Goal: Transaction & Acquisition: Purchase product/service

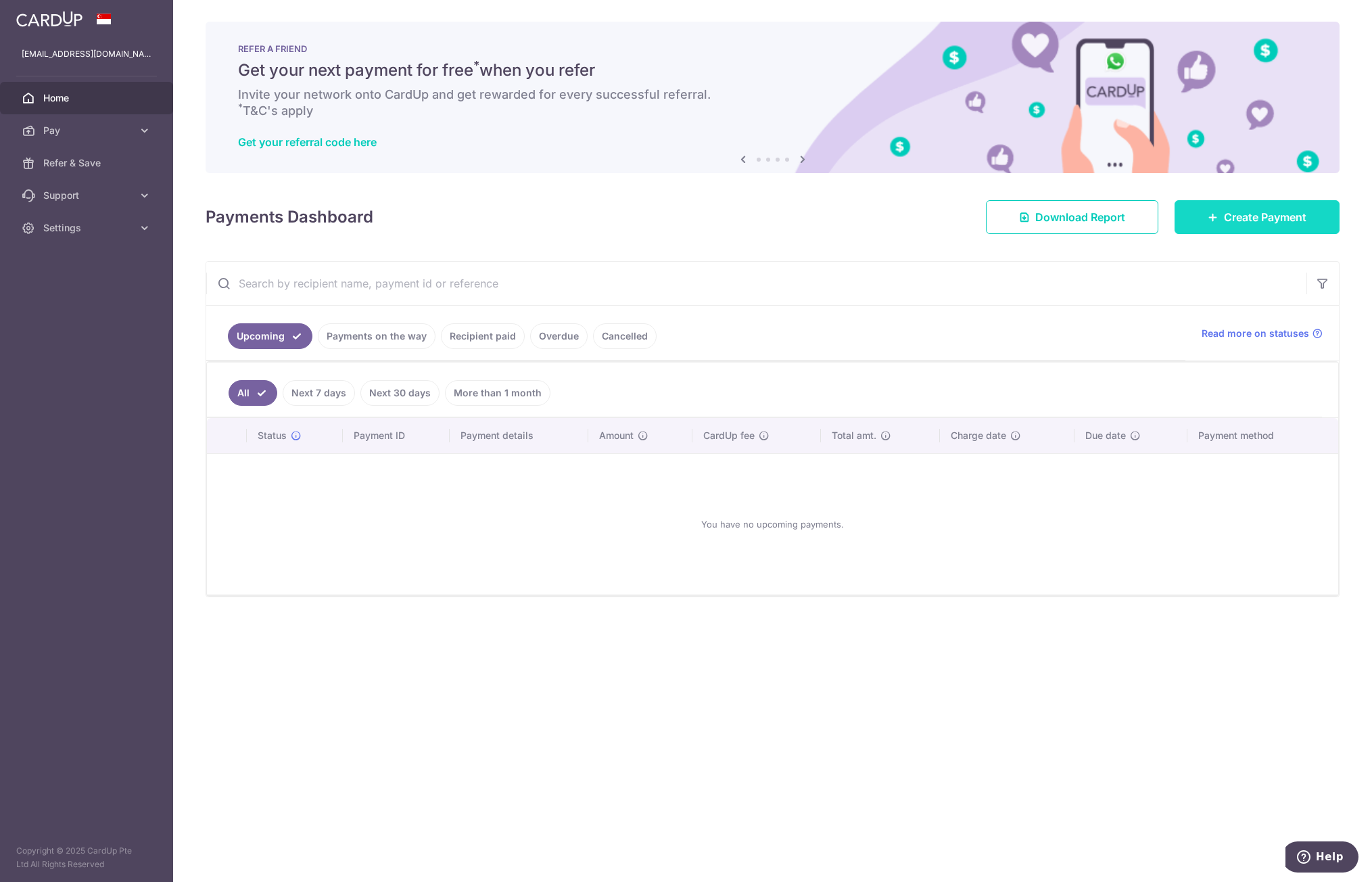
click at [1190, 220] on link "Create Payment" at bounding box center [1257, 217] width 165 height 34
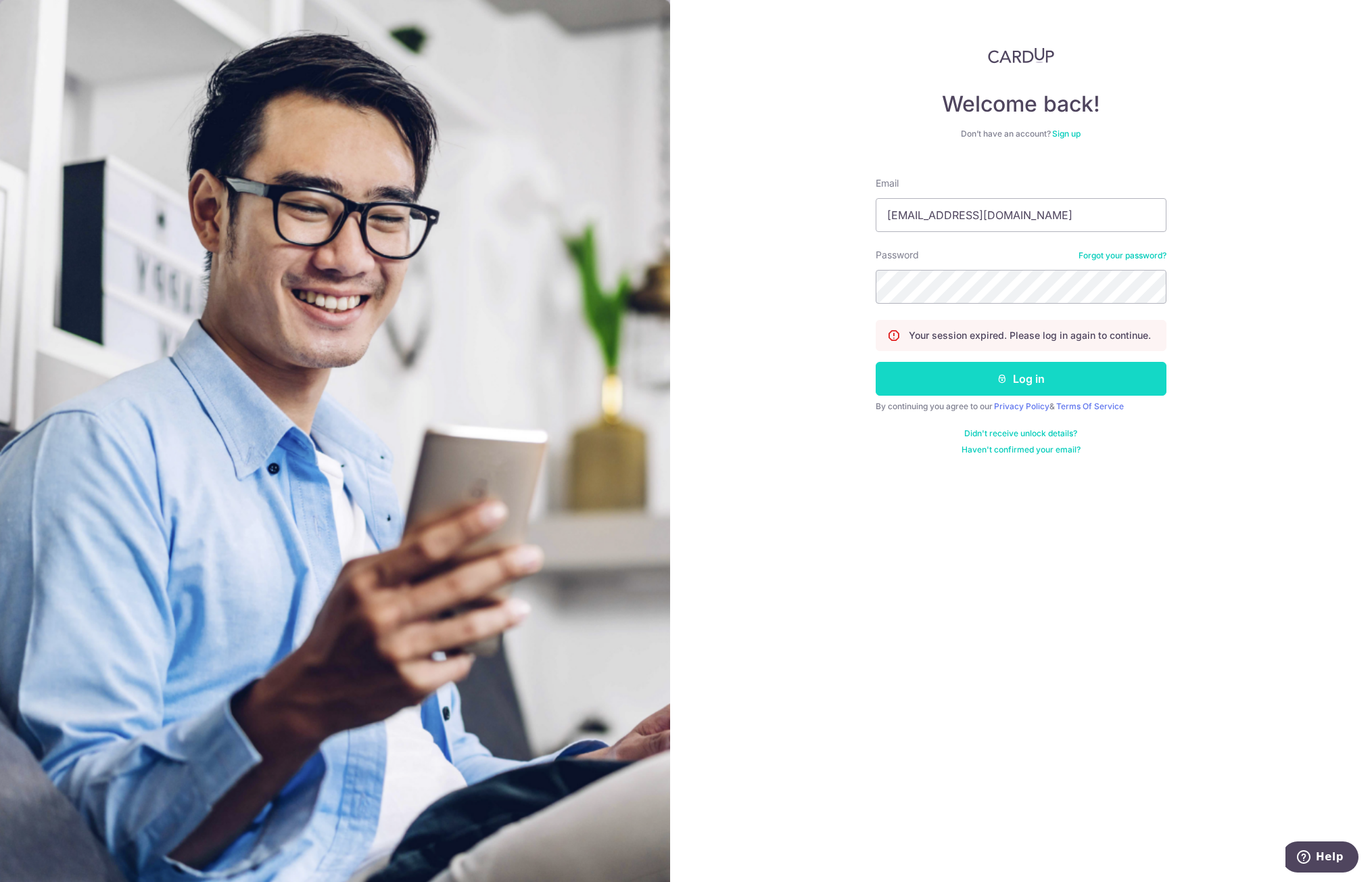
click at [1036, 375] on button "Log in" at bounding box center [1021, 379] width 291 height 34
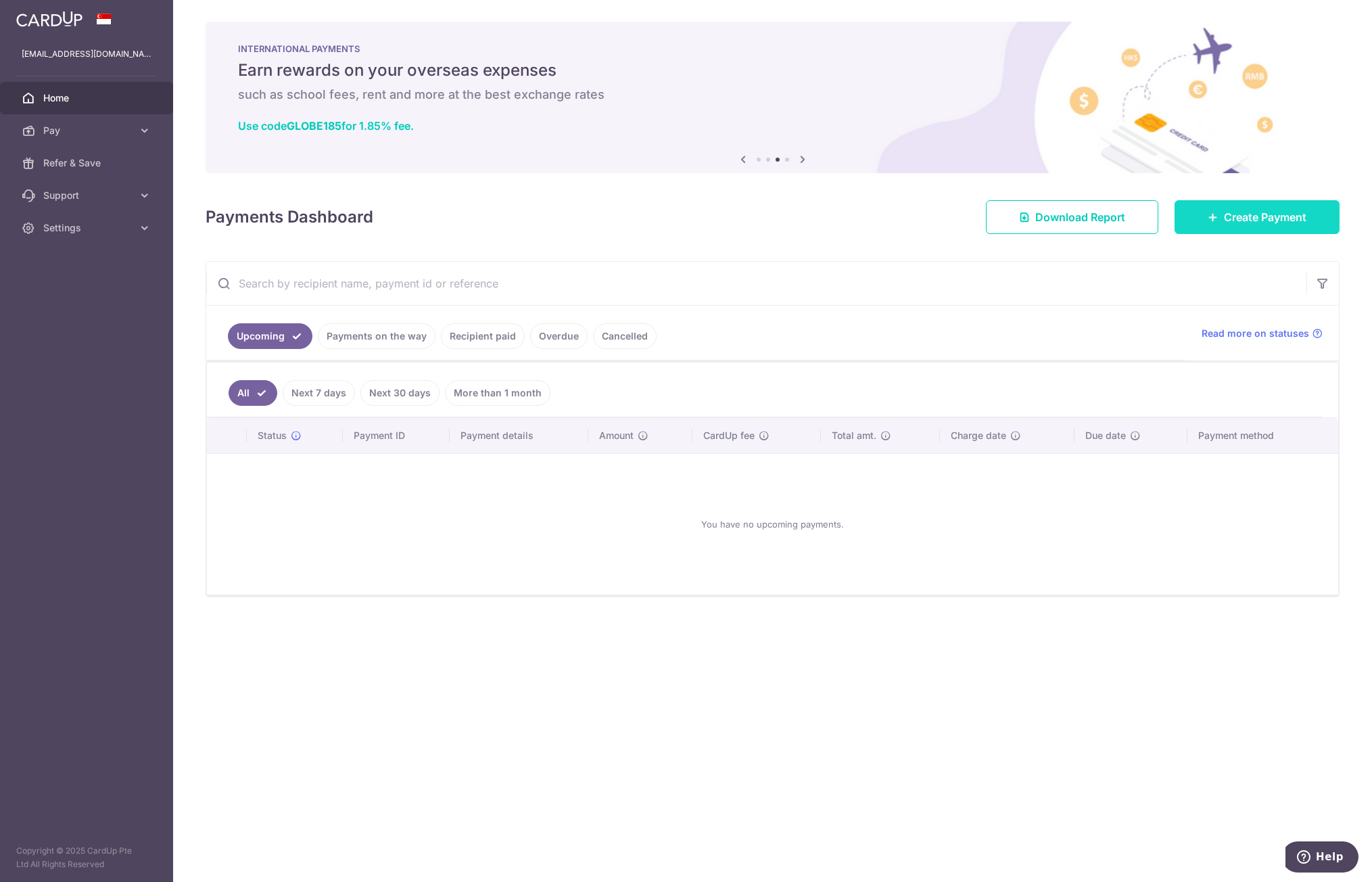
click at [1194, 226] on link "Create Payment" at bounding box center [1257, 217] width 165 height 34
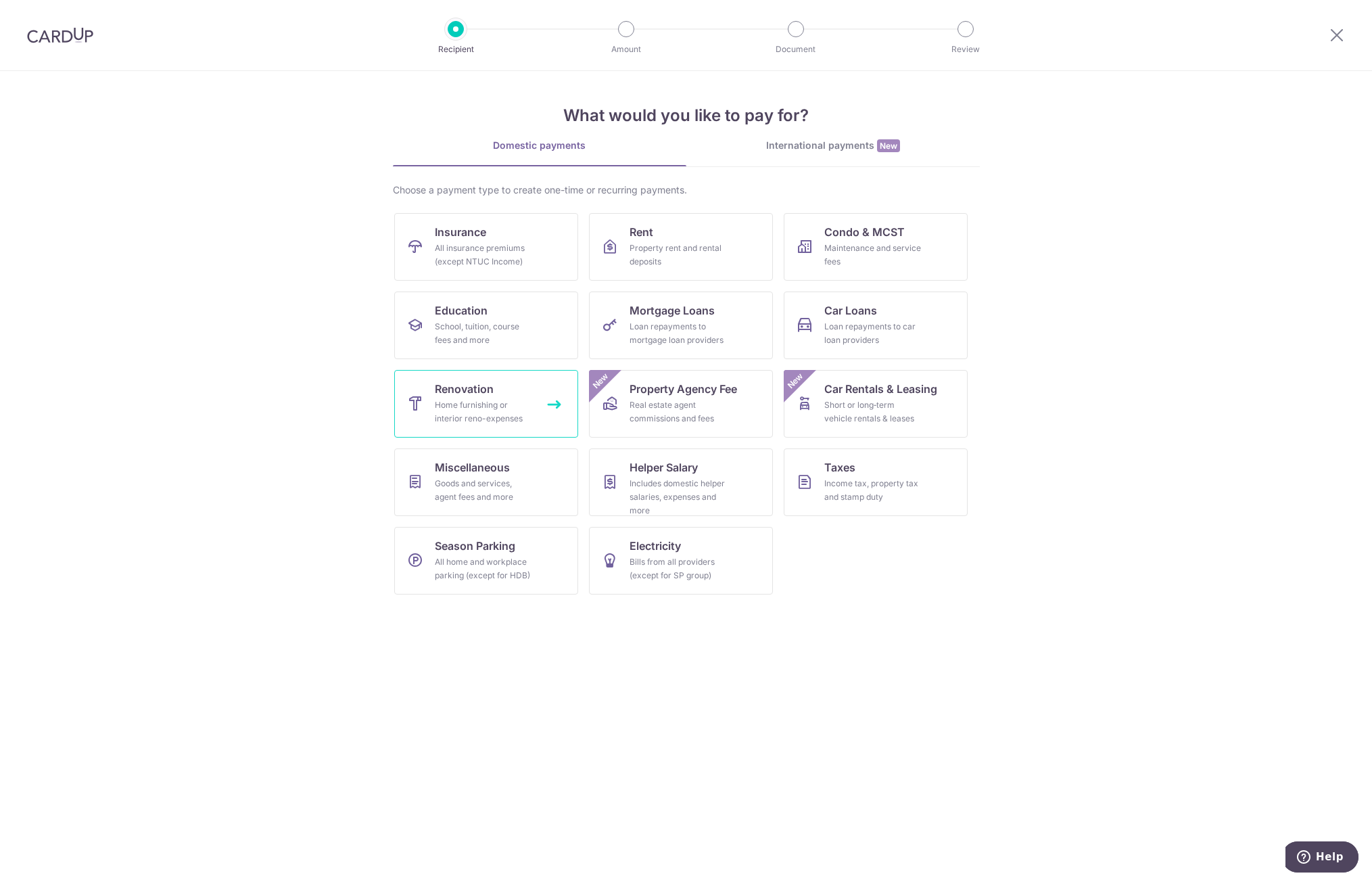
click at [486, 412] on div "Home furnishing or interior reno-expenses" at bounding box center [483, 412] width 97 height 27
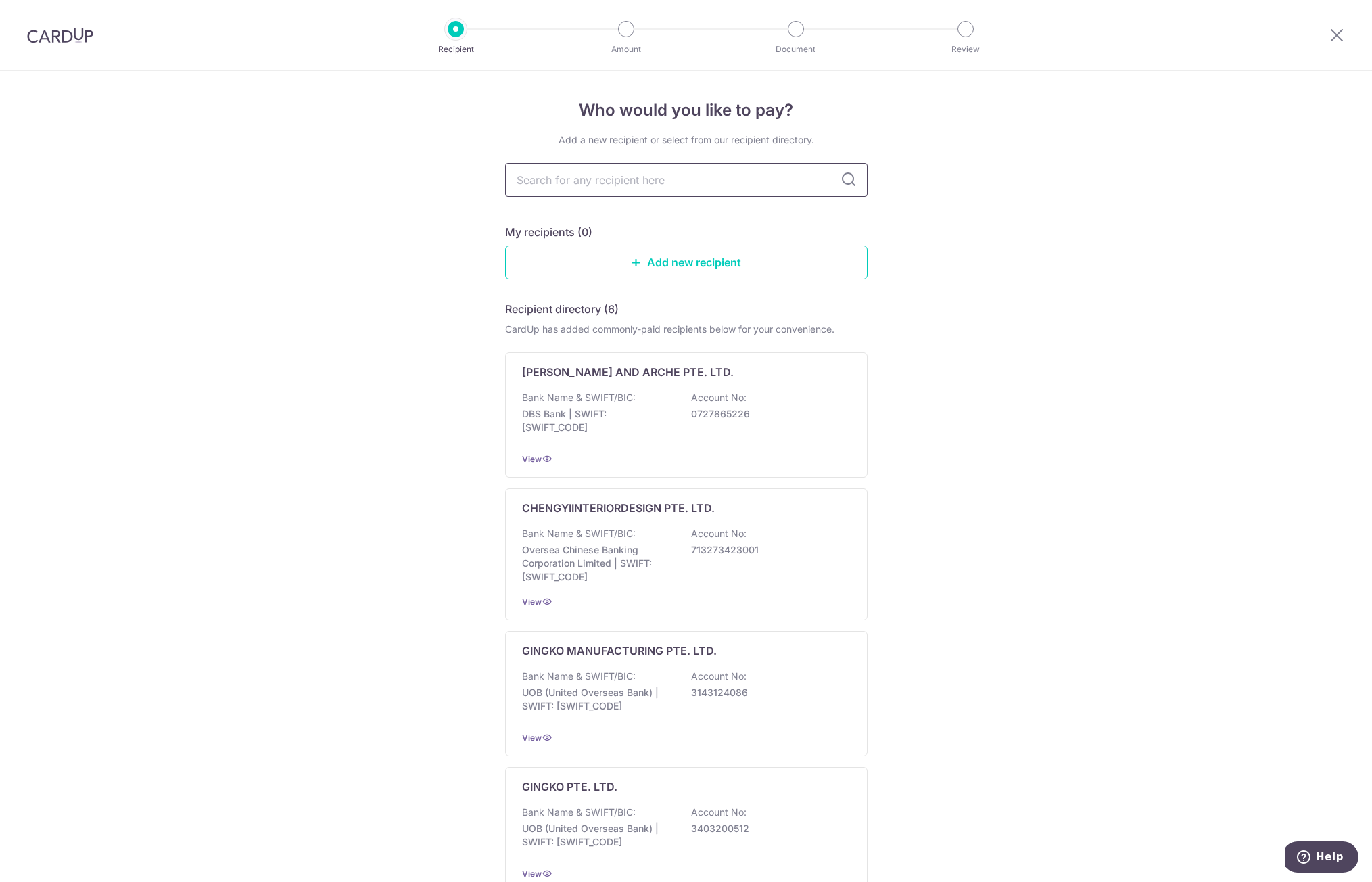
click at [606, 183] on input "text" at bounding box center [686, 180] width 363 height 34
type input "ate"
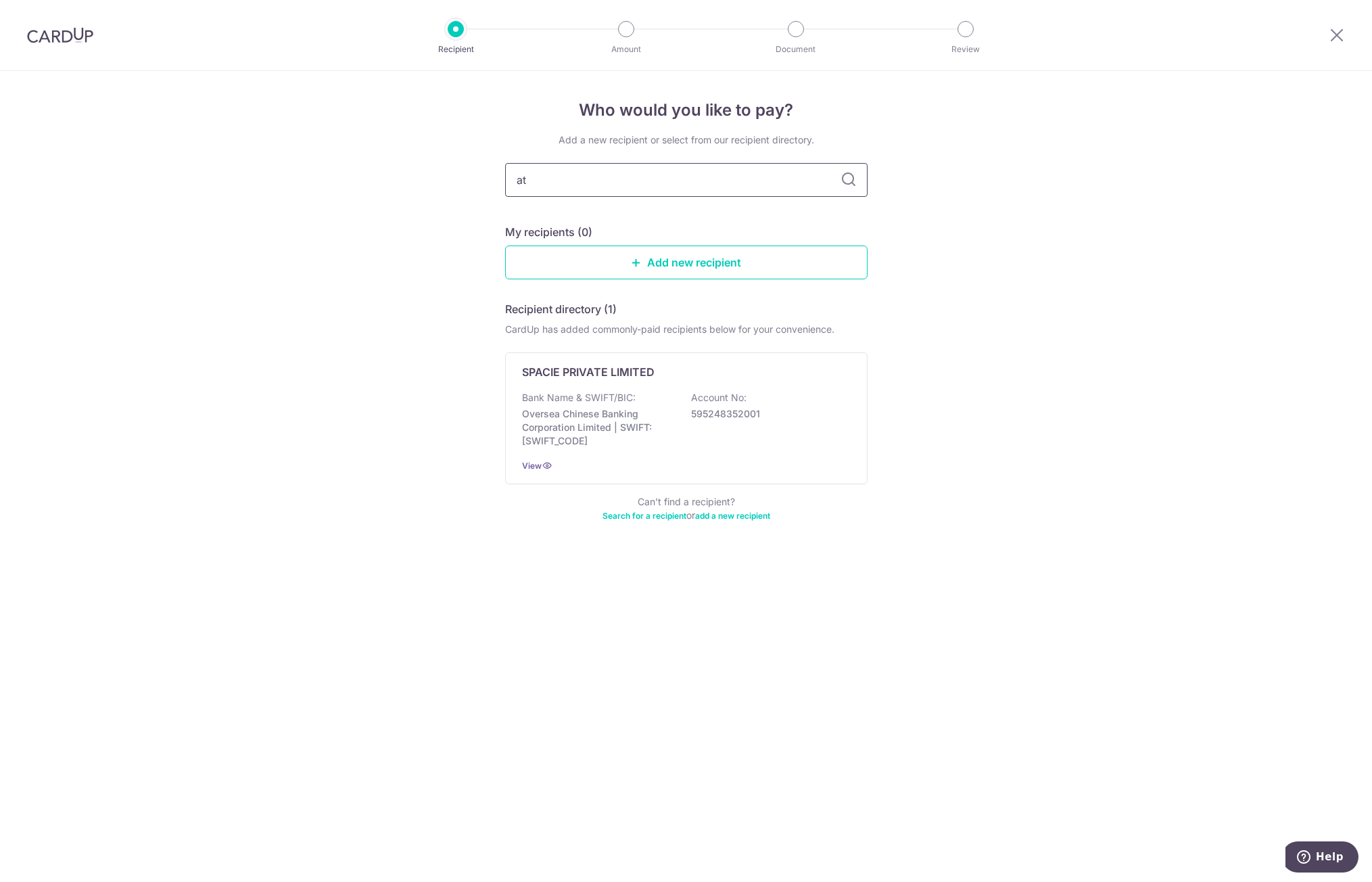
type input "a"
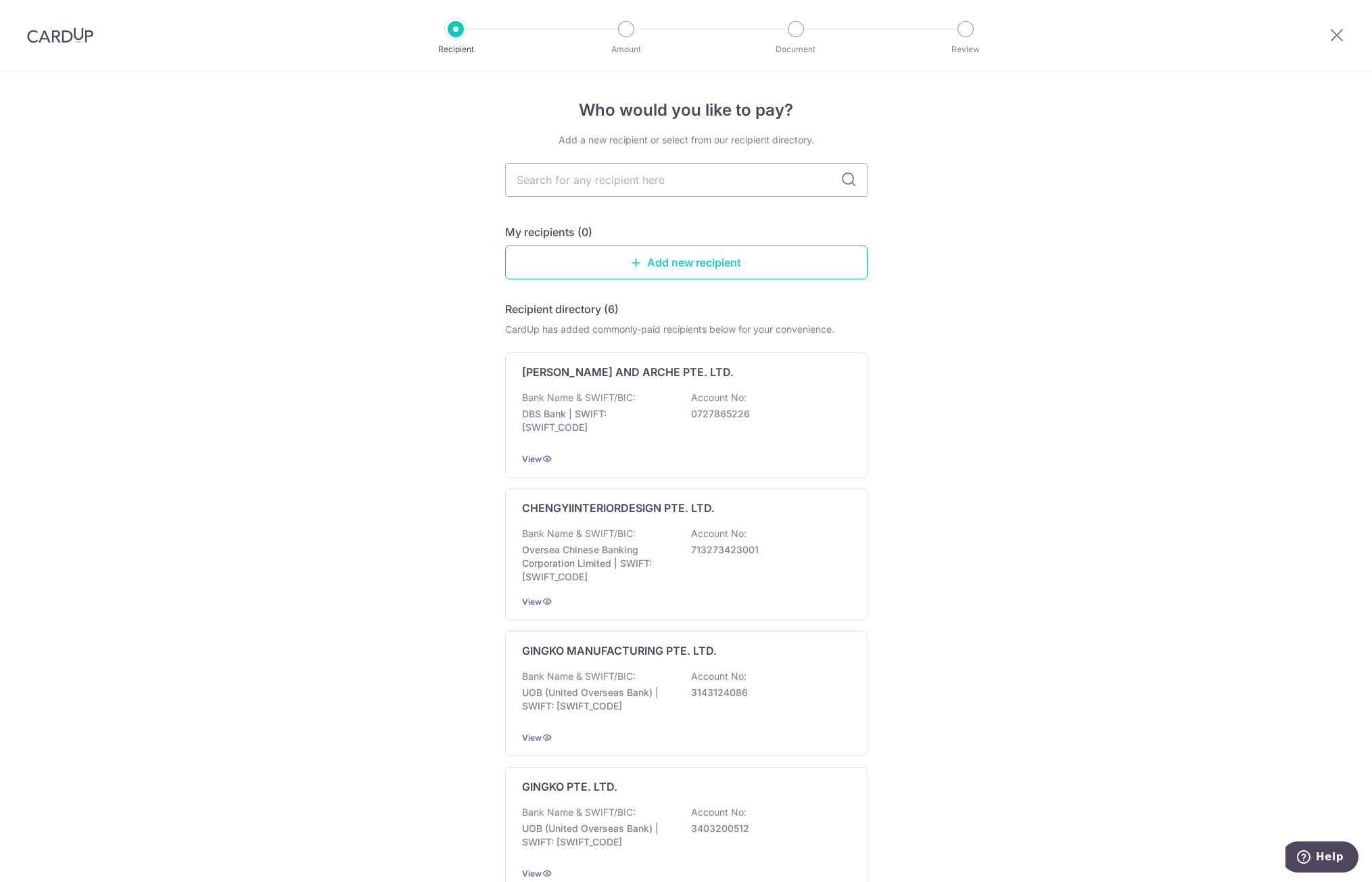
click at [688, 278] on link "Add new recipient" at bounding box center [686, 262] width 363 height 34
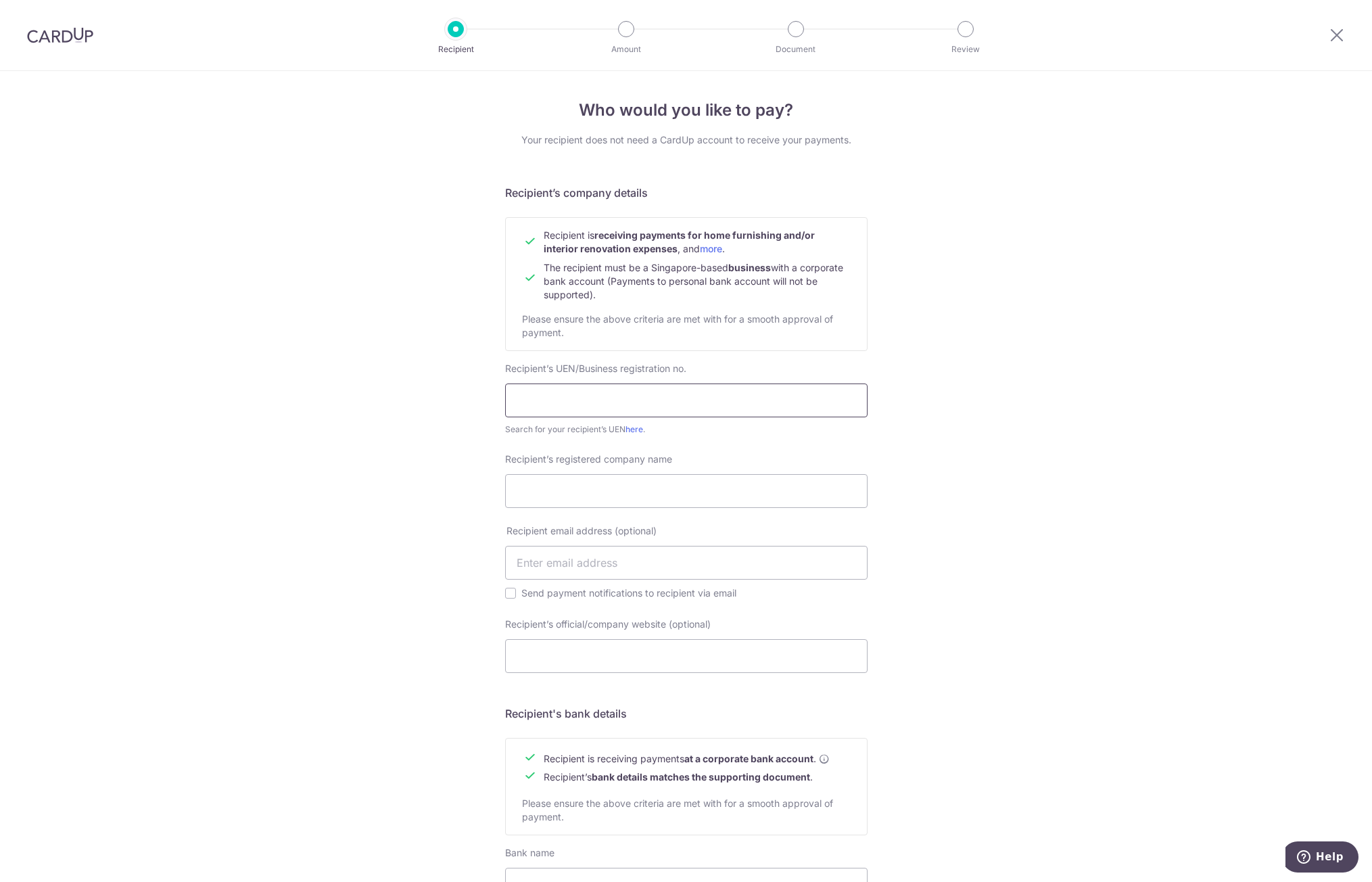
click at [659, 391] on input "text" at bounding box center [686, 400] width 363 height 34
click at [692, 400] on input "text" at bounding box center [686, 400] width 363 height 34
paste input "201837582W"
type input "201837582W"
click at [724, 482] on input "Recipient’s registered company name" at bounding box center [686, 491] width 363 height 34
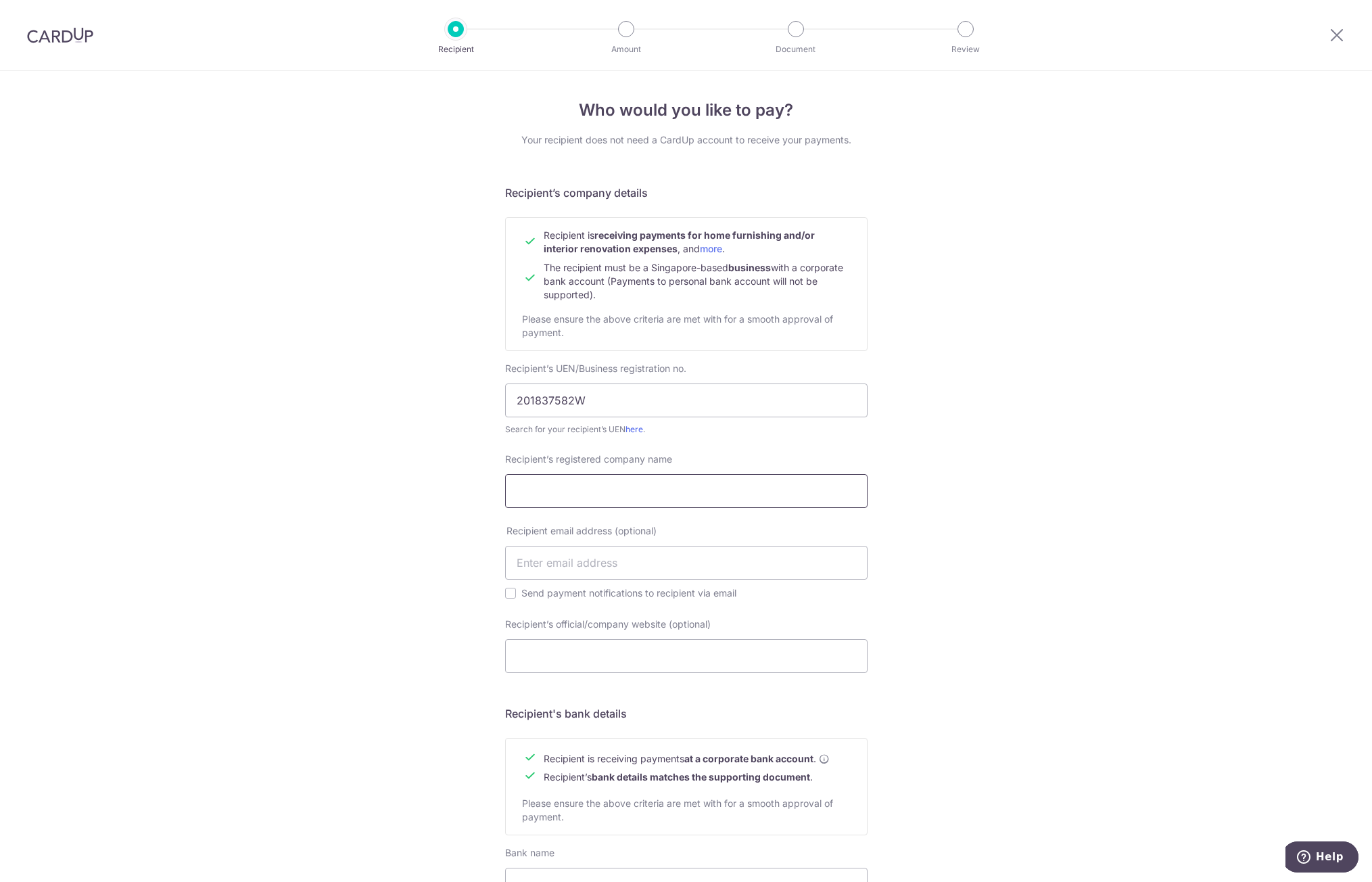
paste input "Inizio Atelier Pte Ltd"
type input "Inizio Atelier Pte Ltd"
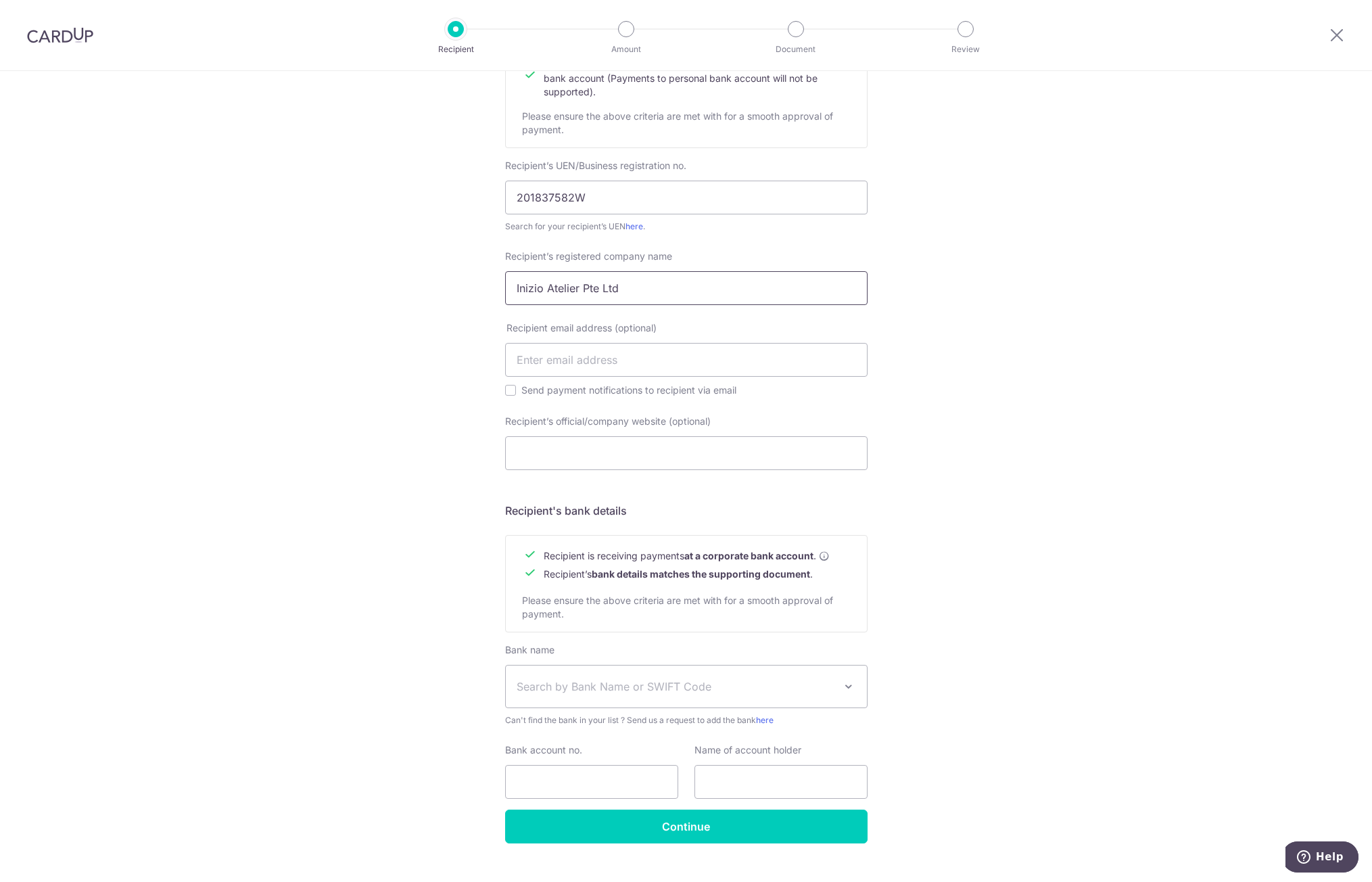
scroll to position [228, 0]
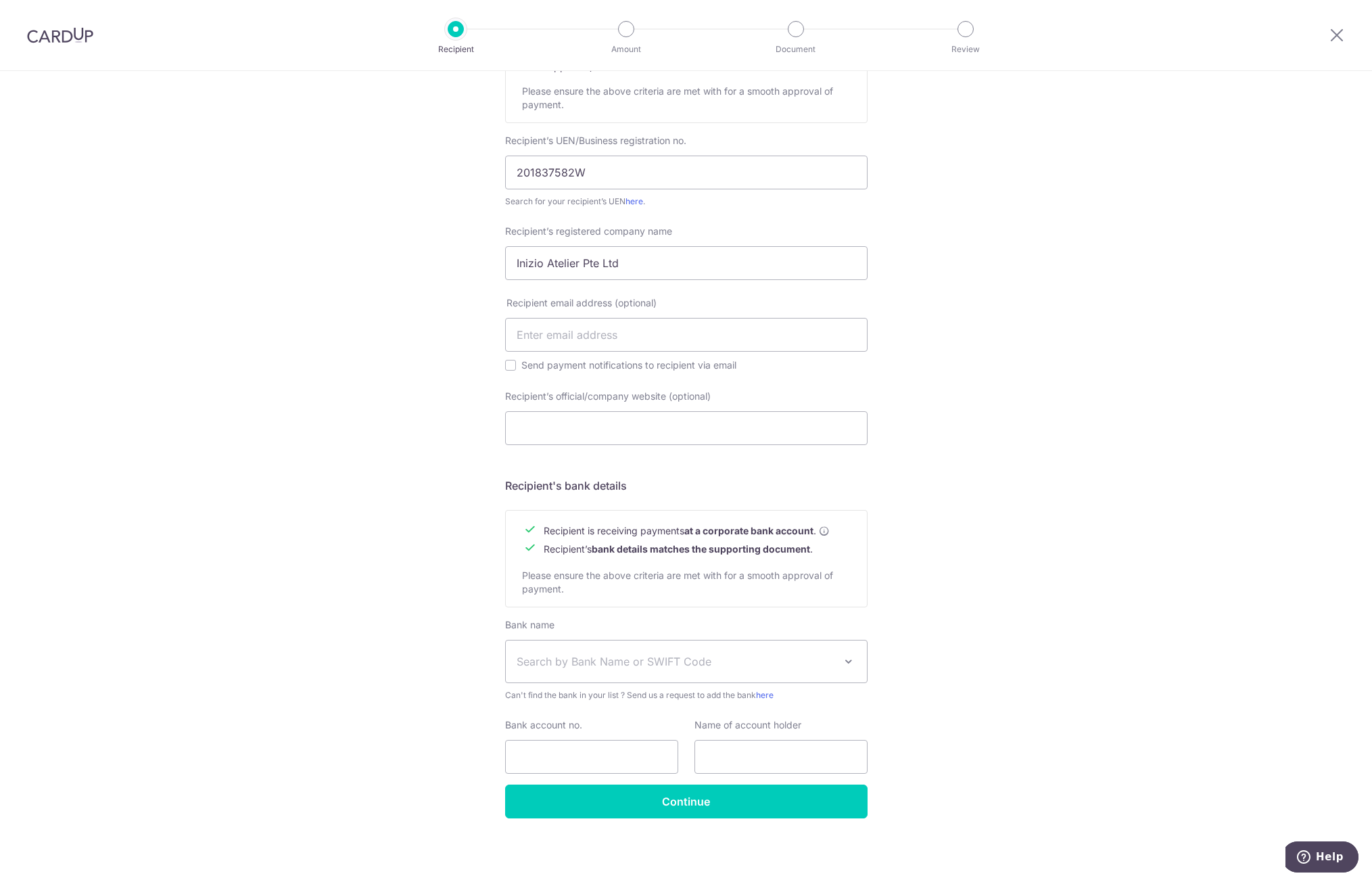
click at [596, 663] on span "Search by Bank Name or SWIFT Code" at bounding box center [676, 661] width 318 height 16
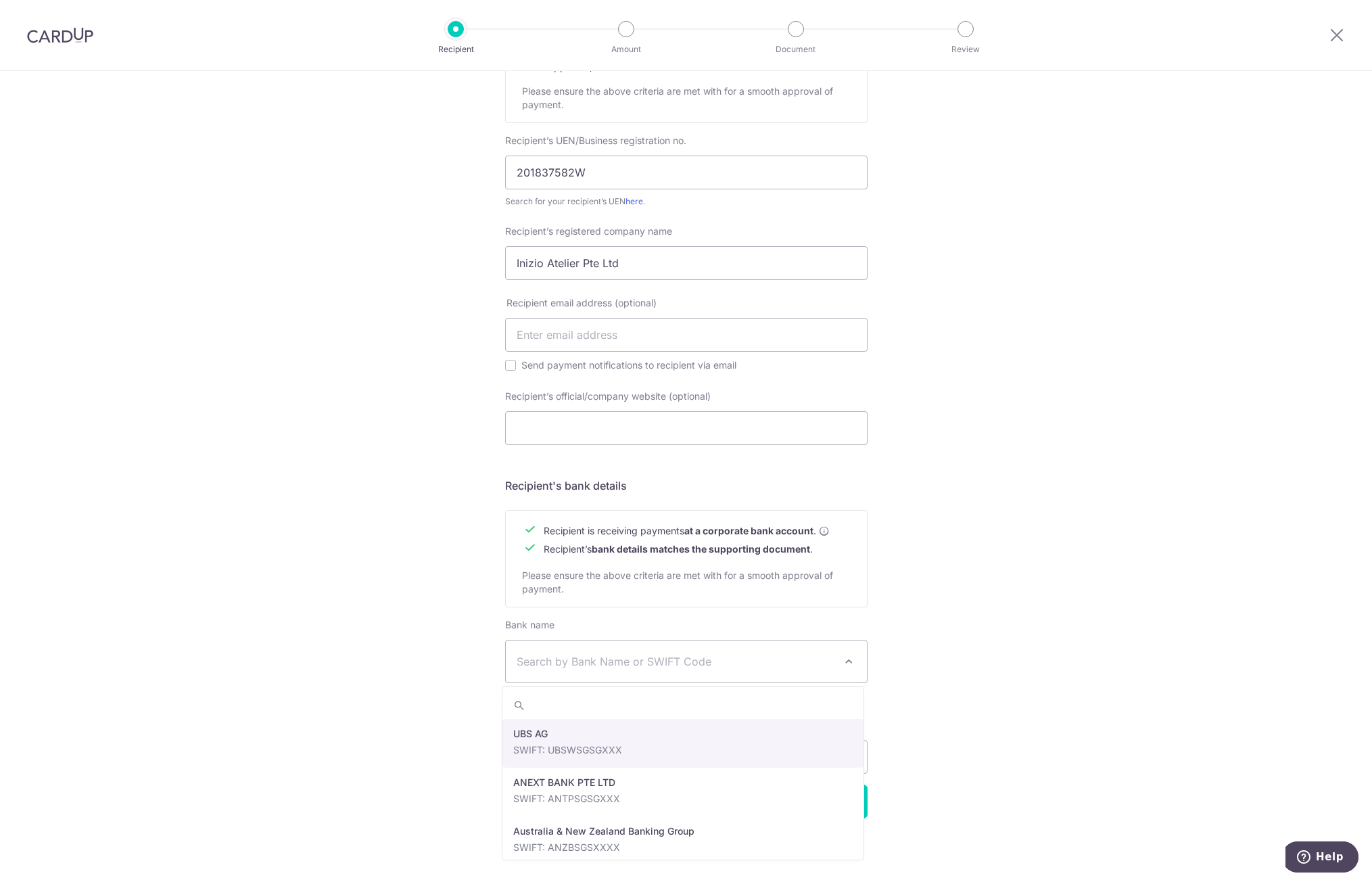
click at [599, 663] on span "Search by Bank Name or SWIFT Code" at bounding box center [676, 661] width 318 height 16
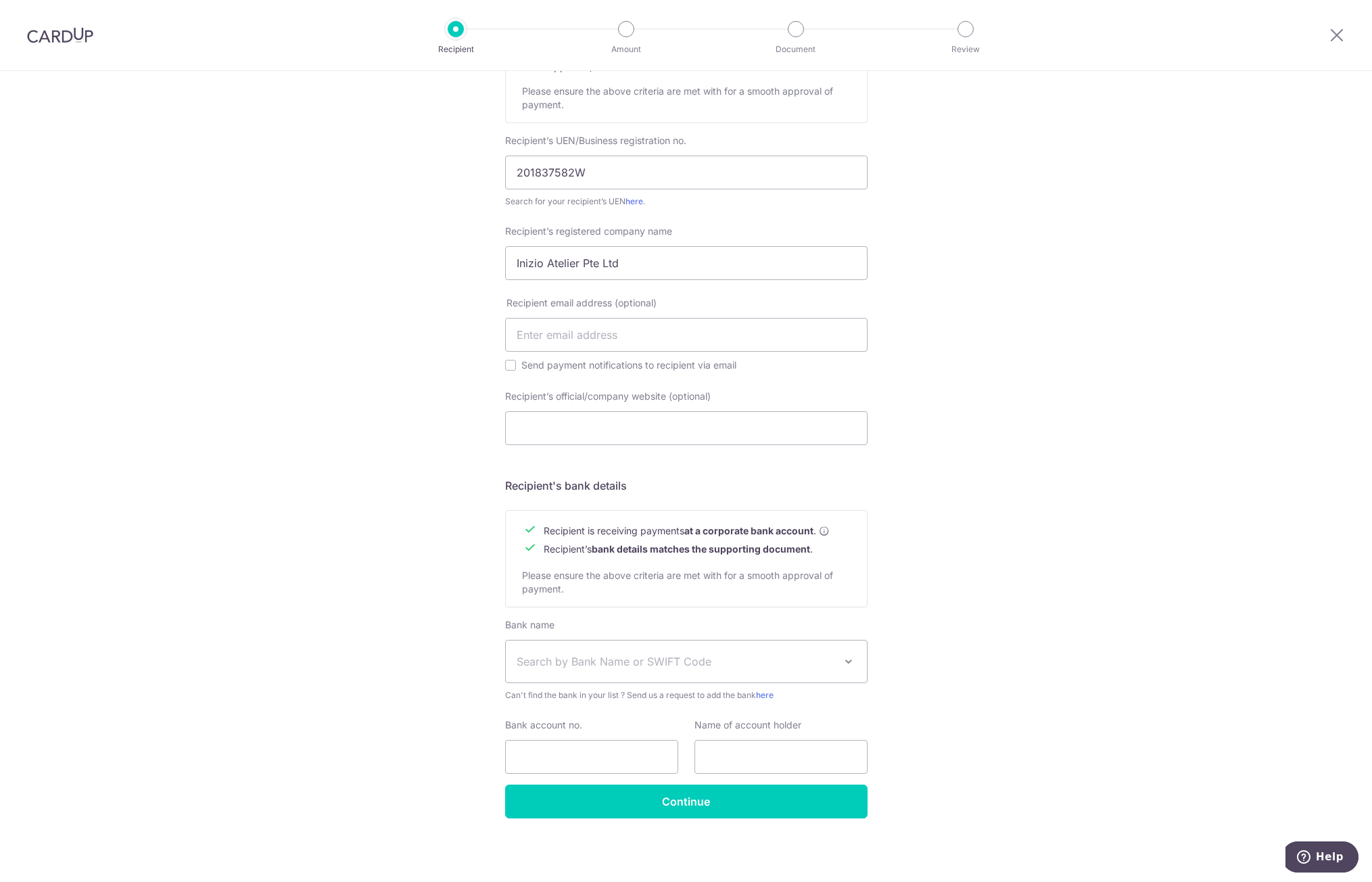
click at [601, 663] on span "Search by Bank Name or SWIFT Code" at bounding box center [676, 661] width 318 height 16
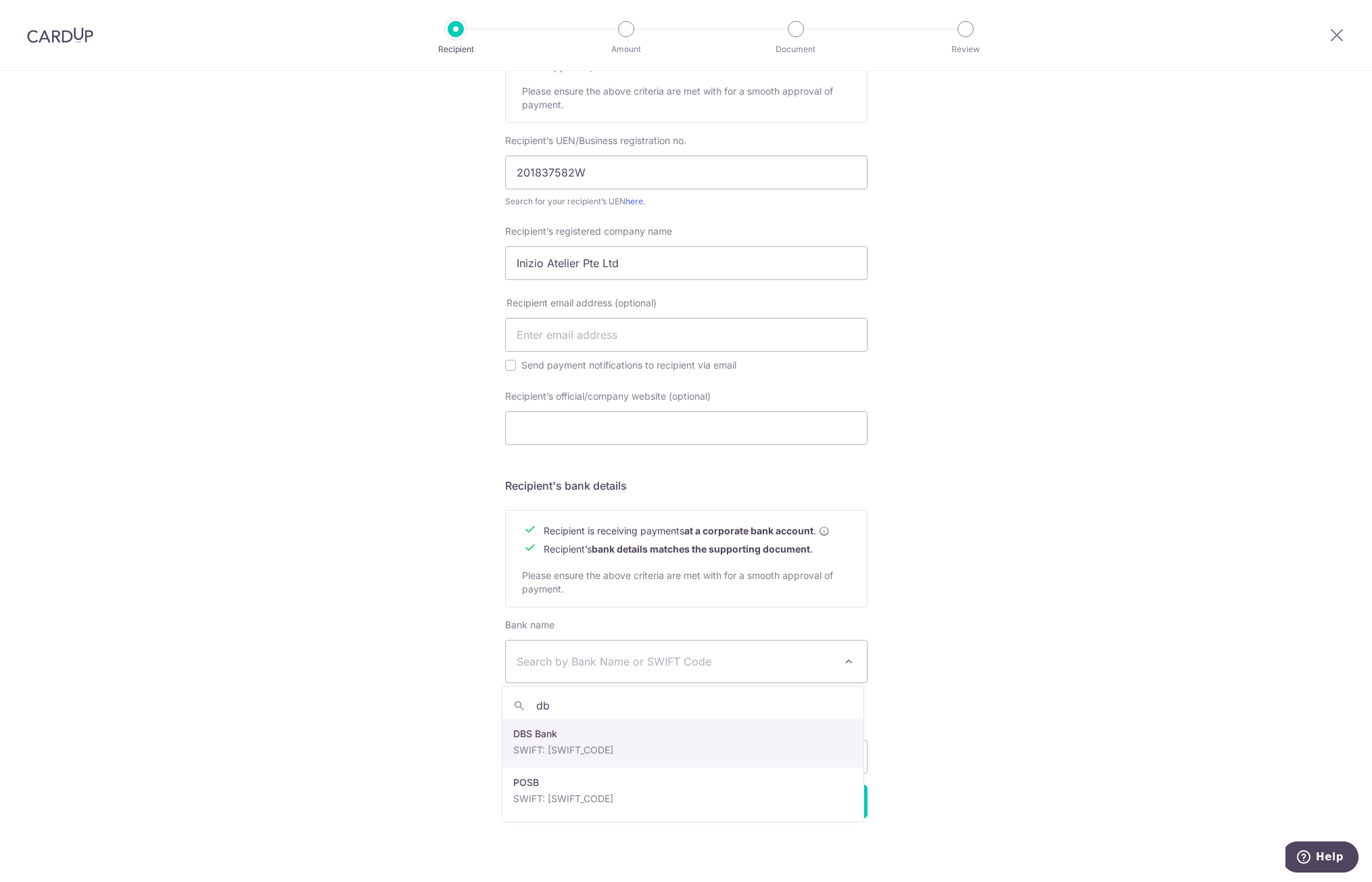
type input "dbs"
click at [615, 733] on div "Bank account no." at bounding box center [592, 746] width 173 height 56
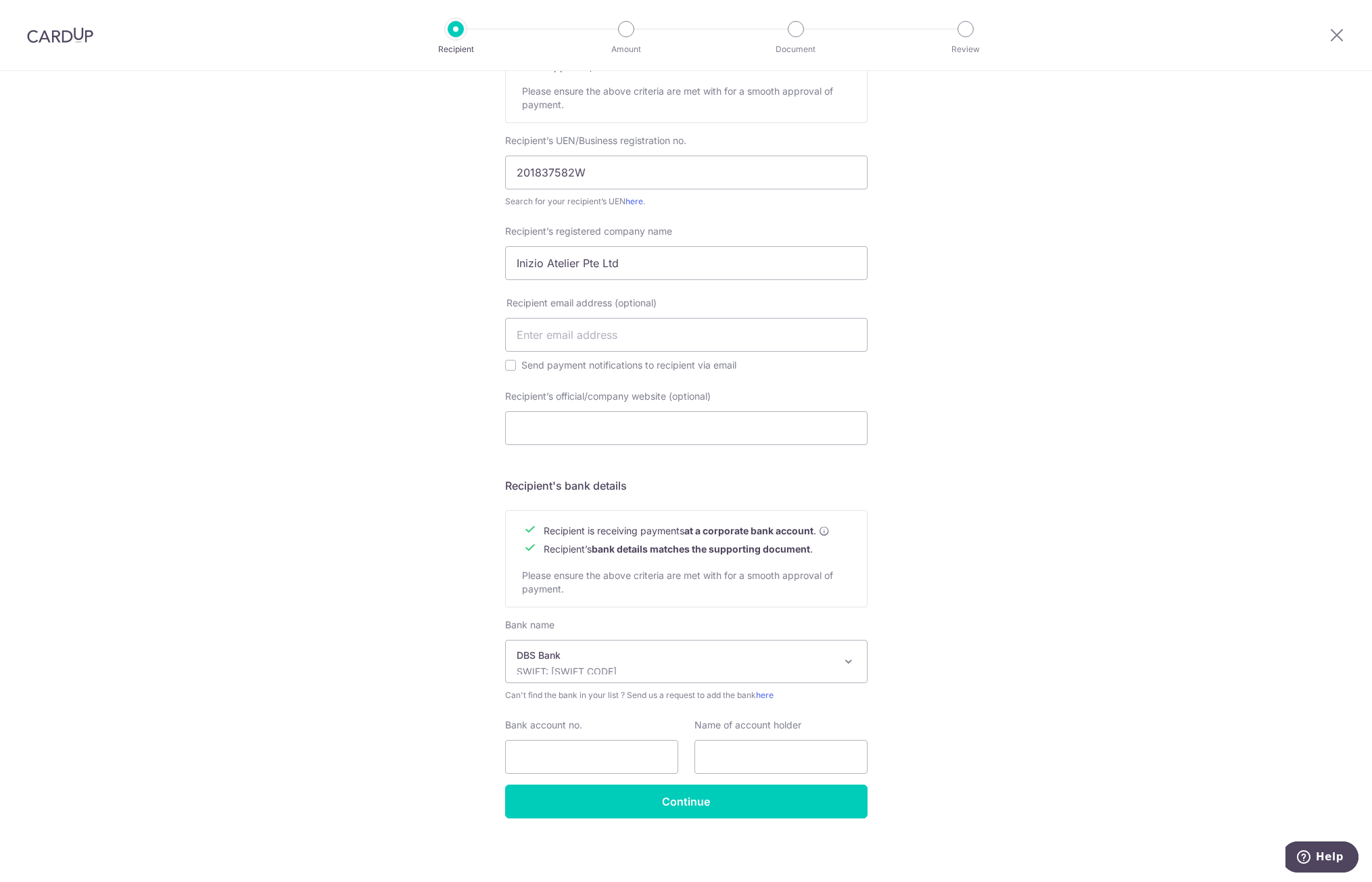
select select "6"
click at [535, 745] on input "Bank account no." at bounding box center [592, 757] width 173 height 34
paste input "0726485420"
type input "0726485420"
click at [769, 746] on input "text" at bounding box center [781, 757] width 173 height 34
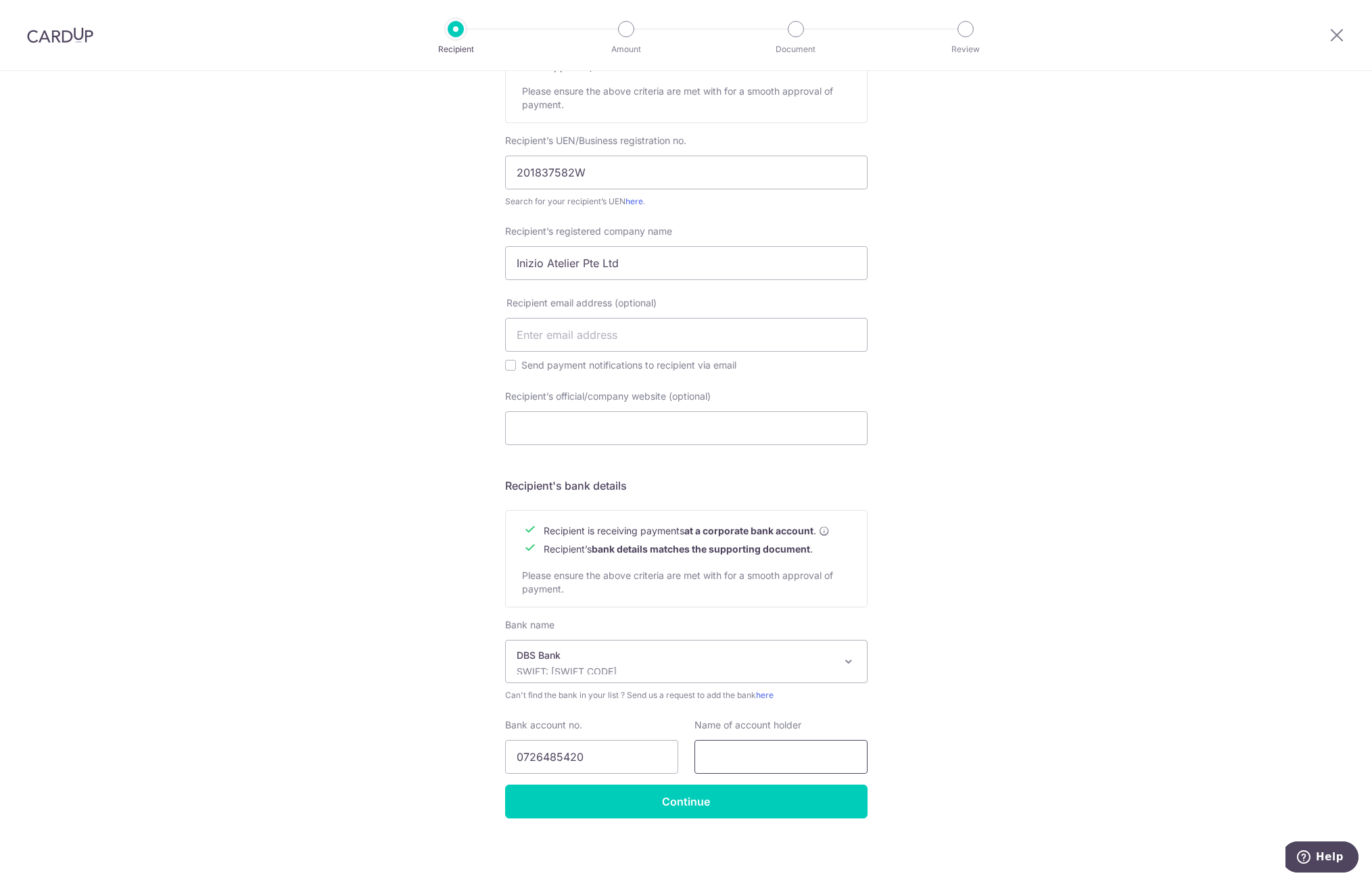
paste input "Inizio Atelier Pte Ltd"
type input "Inizio Atelier Pte Ltd"
click at [948, 695] on div "Who would you like to pay? Your recipient does not need a CardUp account to rec…" at bounding box center [686, 362] width 1372 height 1039
click at [793, 807] on input "Continue" at bounding box center [686, 802] width 363 height 34
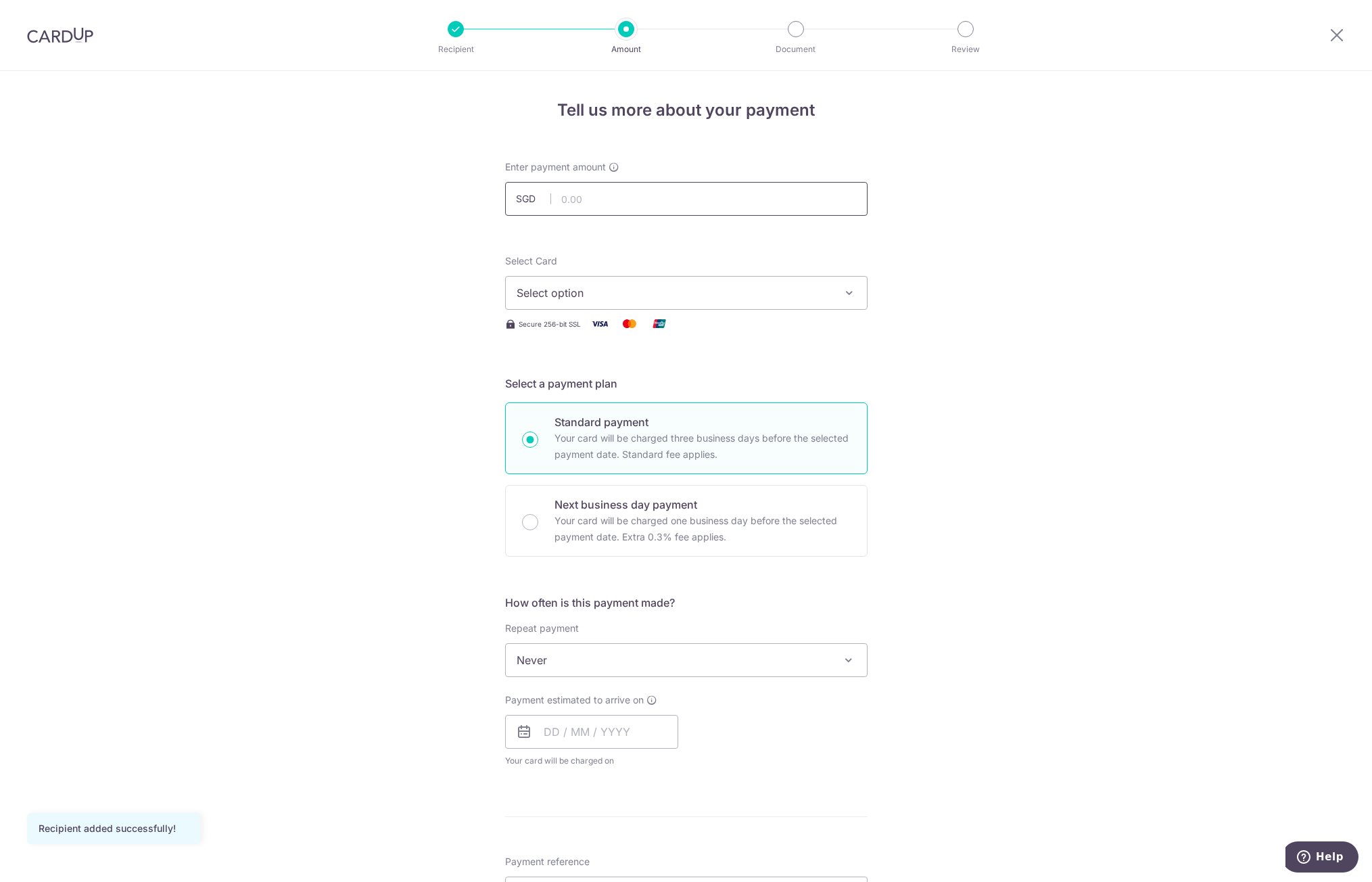
click at [653, 197] on input "text" at bounding box center [686, 198] width 363 height 34
type input "9,488.80"
click at [923, 239] on div "Tell us more about your payment Enter payment amount SGD 9,488.80 9488.80 Recip…" at bounding box center [686, 728] width 1372 height 1314
click at [687, 287] on span "Select option" at bounding box center [674, 292] width 315 height 16
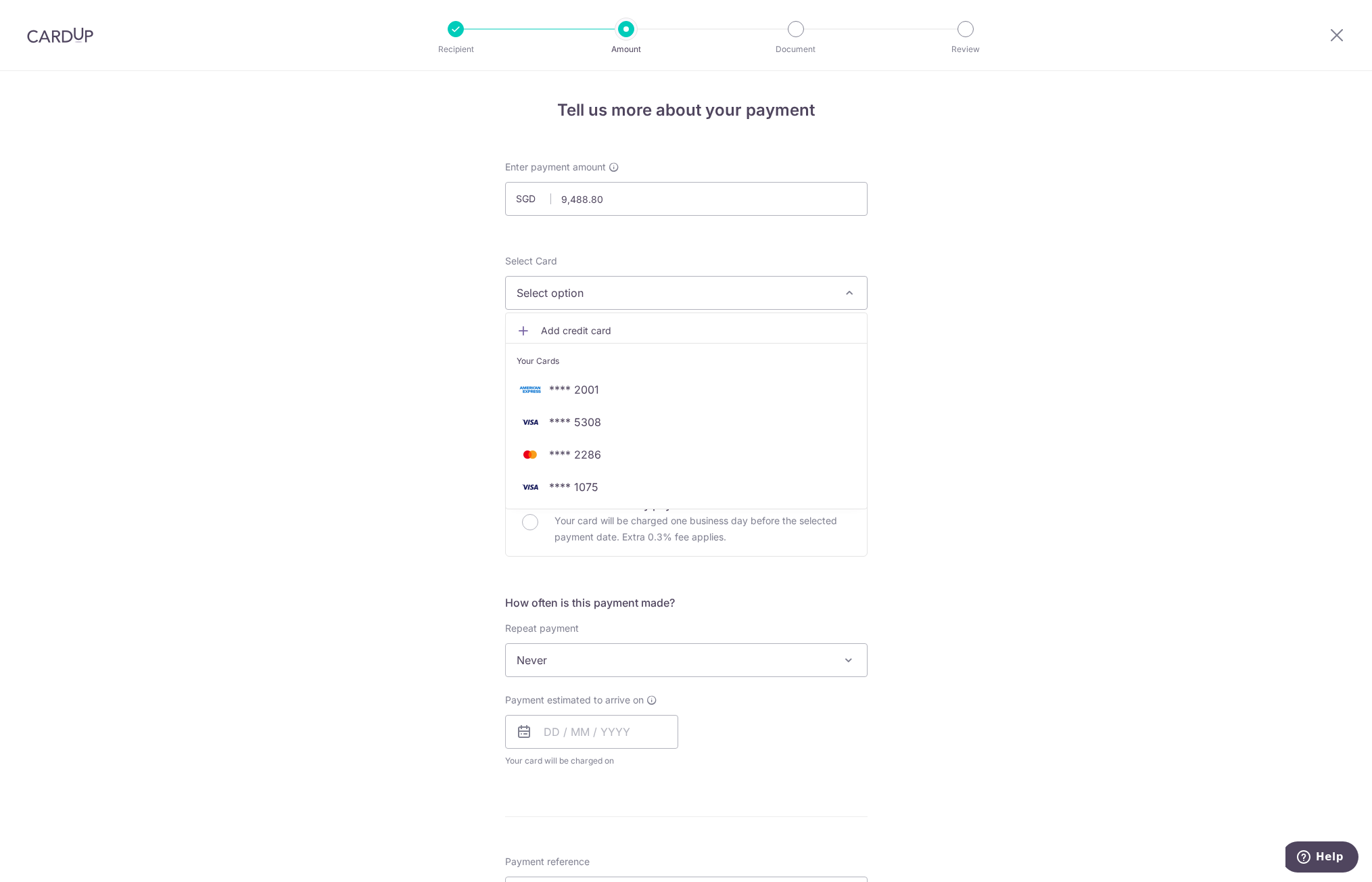
click at [944, 241] on div "Tell us more about your payment Enter payment amount SGD 9,488.80 9488.80 Recip…" at bounding box center [686, 728] width 1372 height 1314
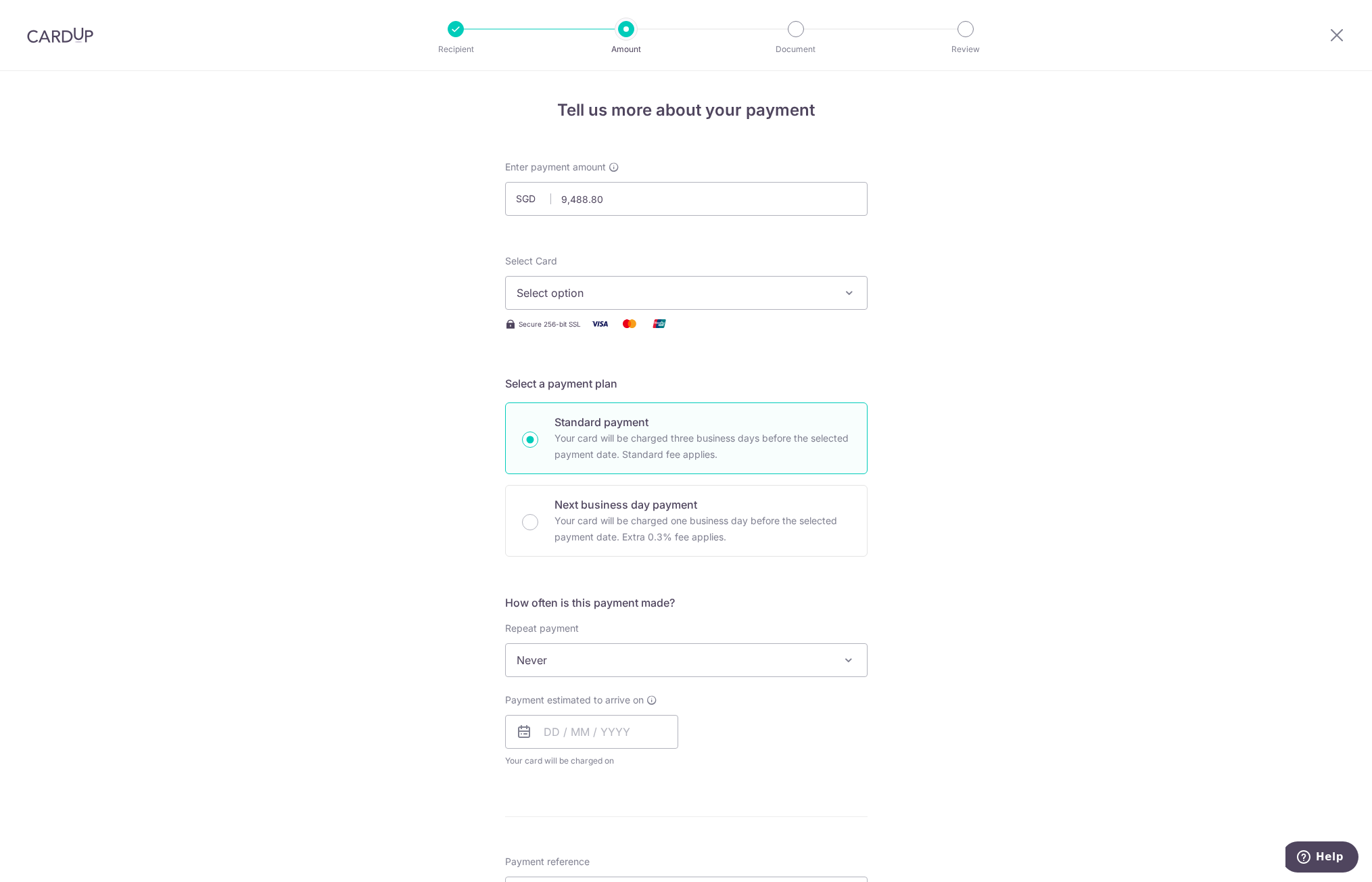
click at [708, 295] on span "Select option" at bounding box center [674, 292] width 315 height 16
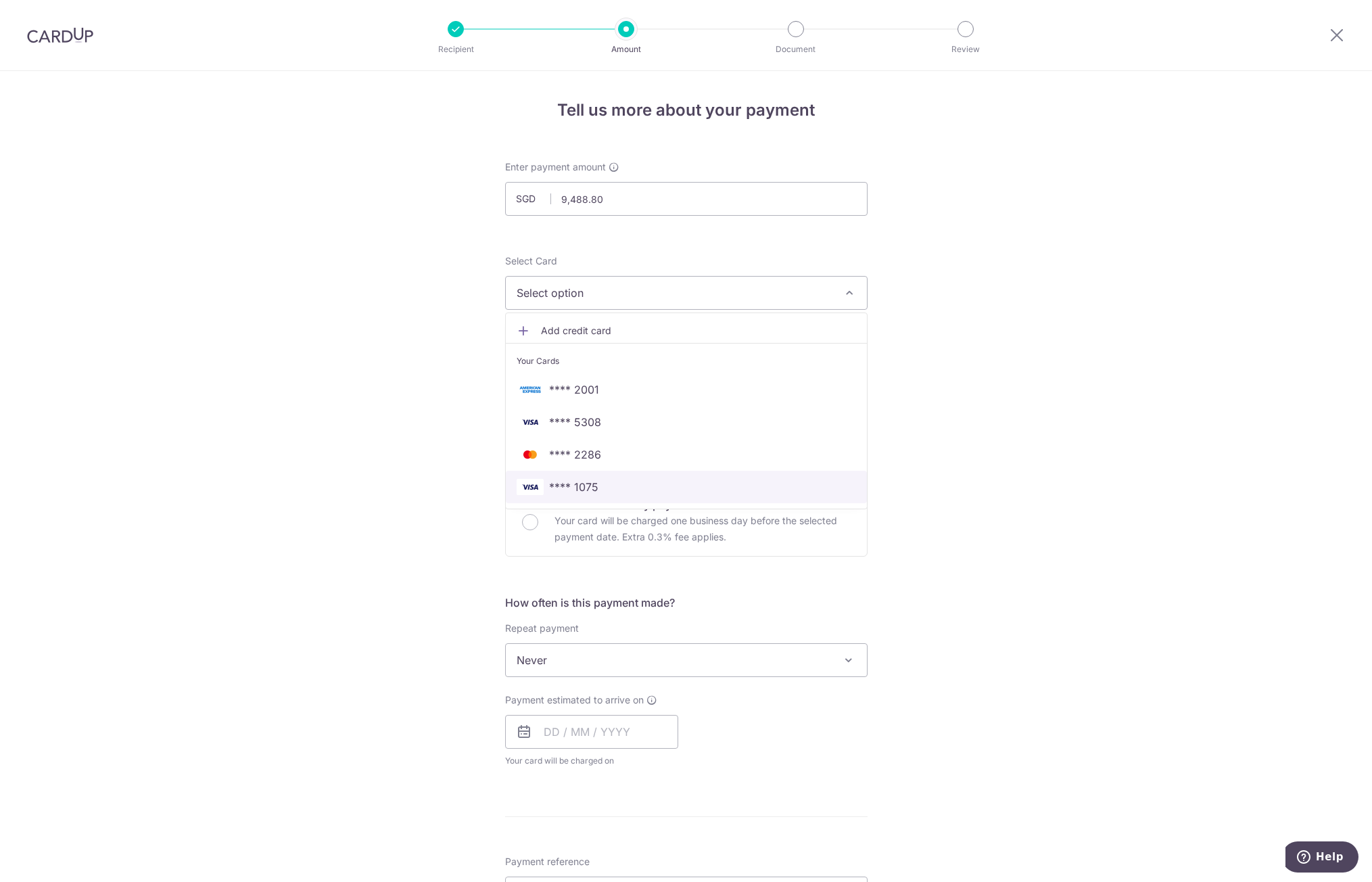
click at [602, 480] on span "**** 1075" at bounding box center [686, 486] width 339 height 16
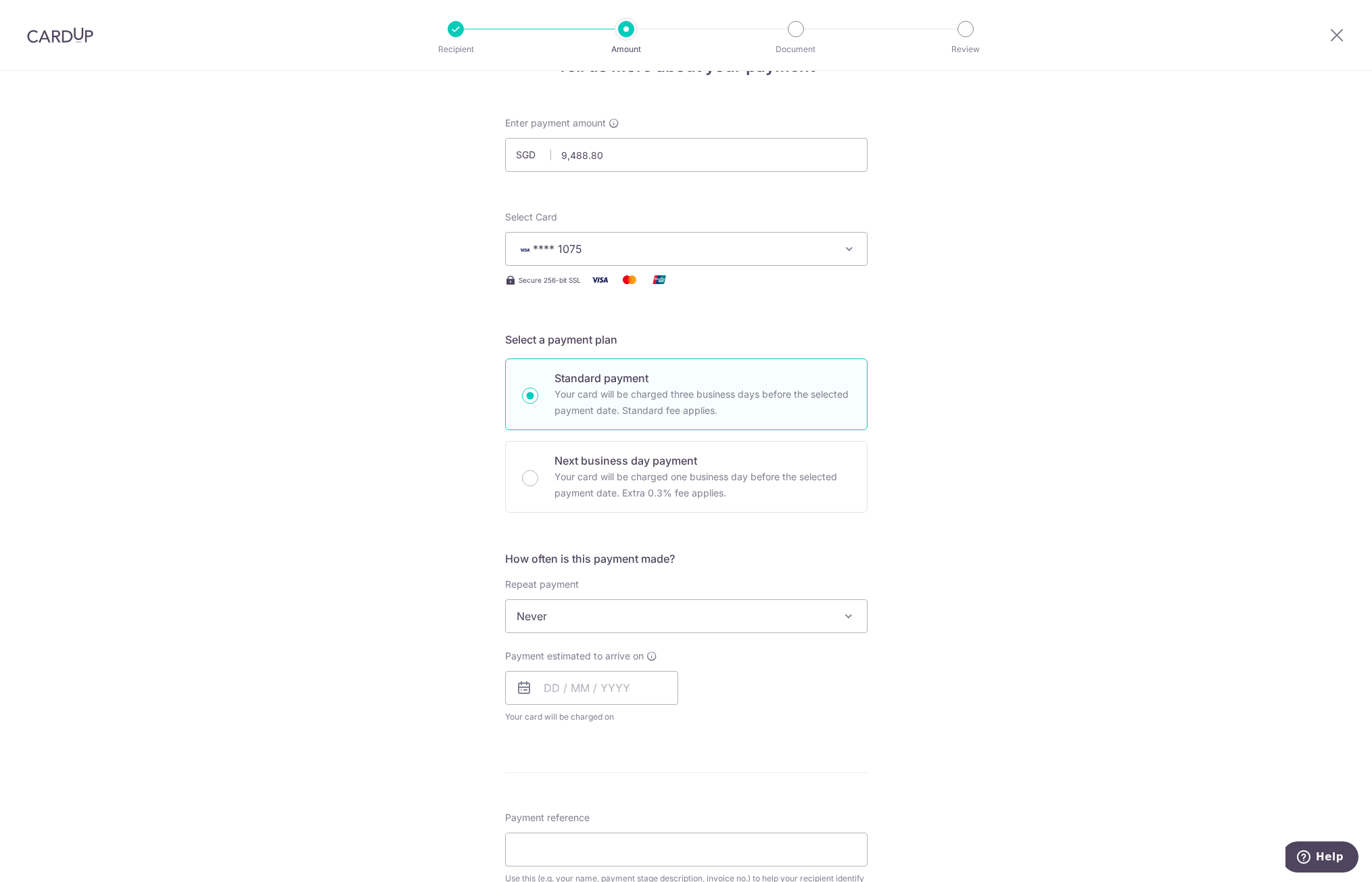
scroll to position [67, 0]
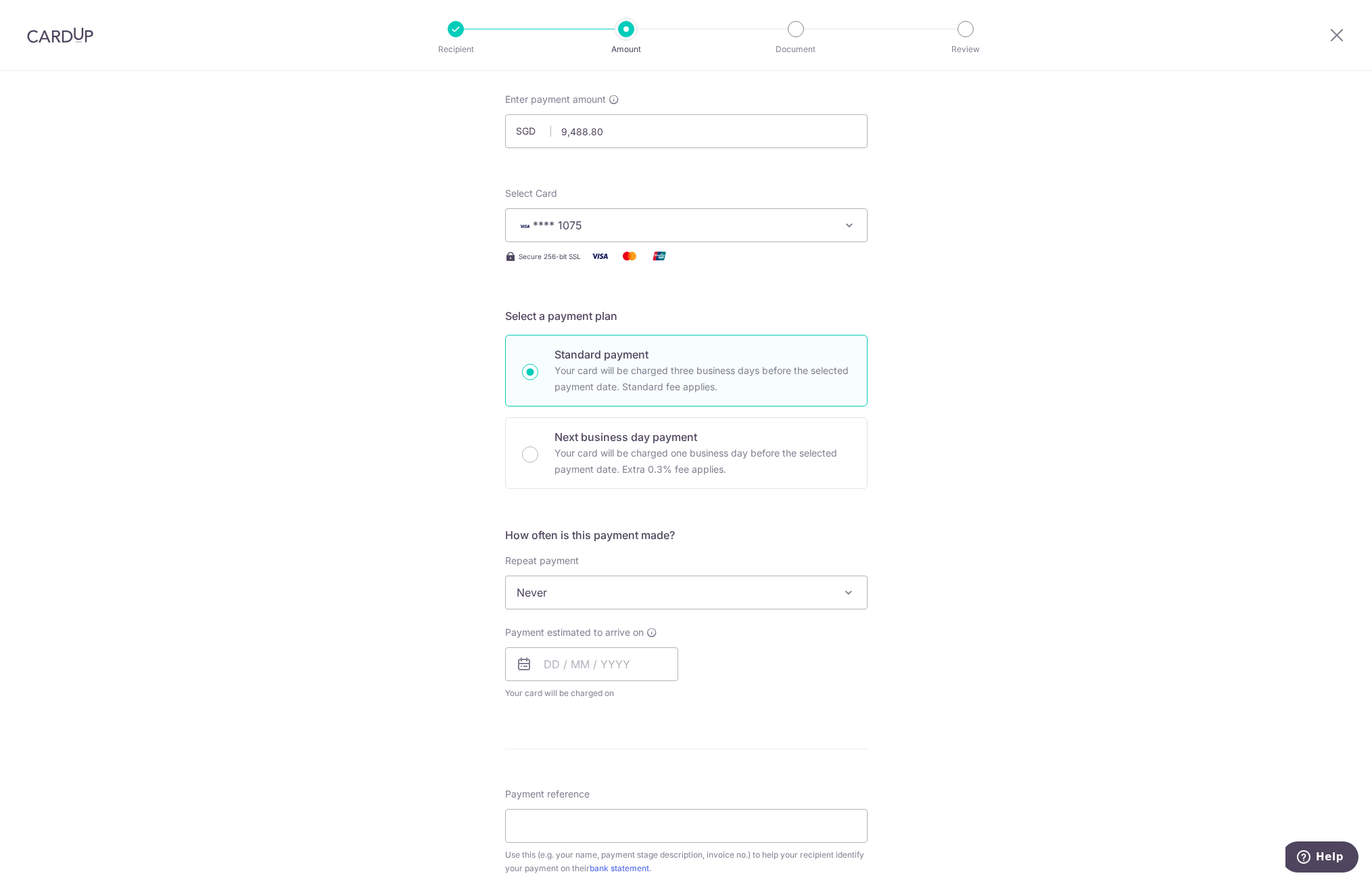
click at [621, 586] on span "Never" at bounding box center [686, 593] width 361 height 33
click at [585, 659] on input "text" at bounding box center [592, 664] width 173 height 34
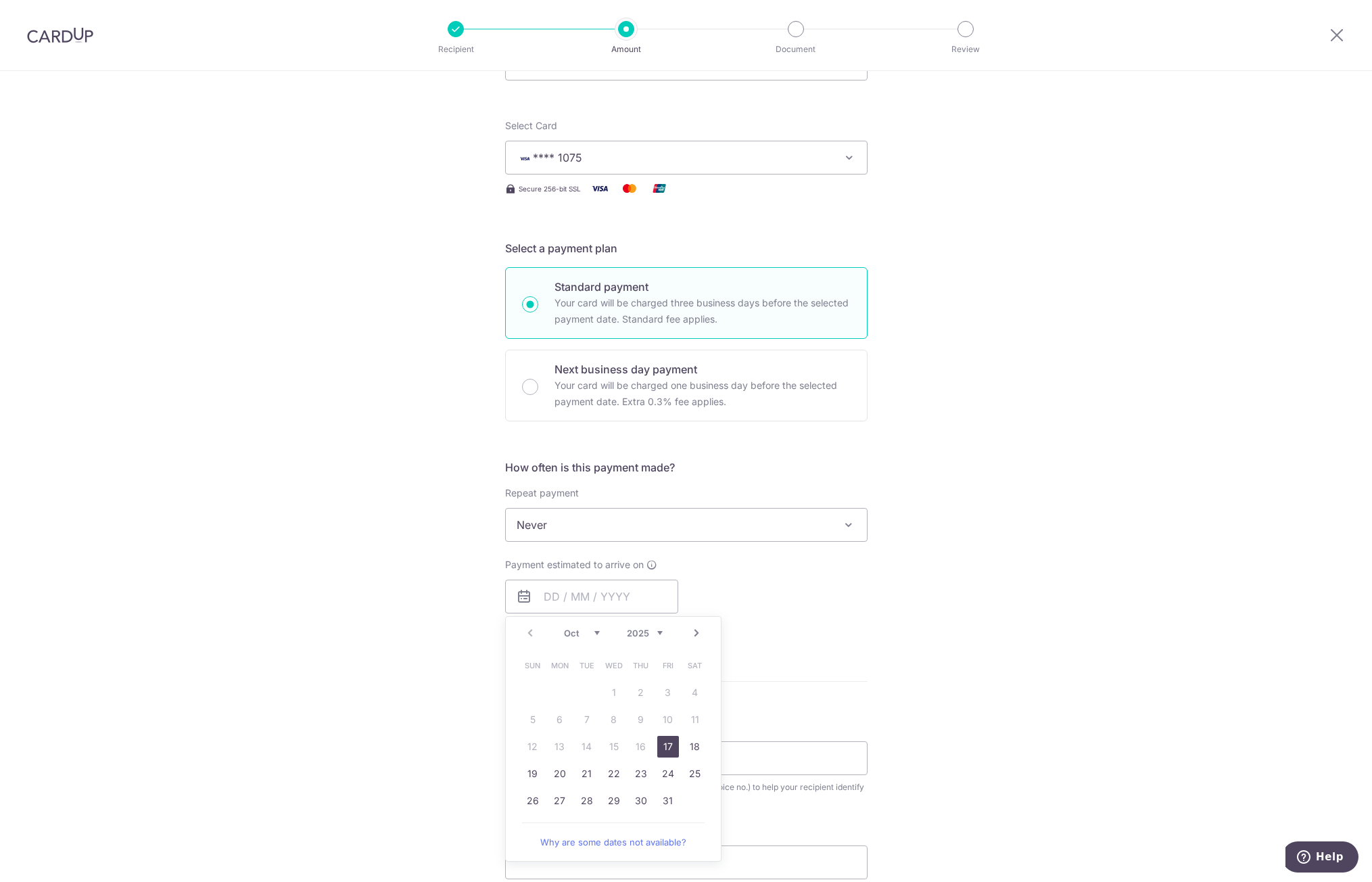
click at [666, 747] on link "17" at bounding box center [668, 747] width 22 height 22
type input "[DATE]"
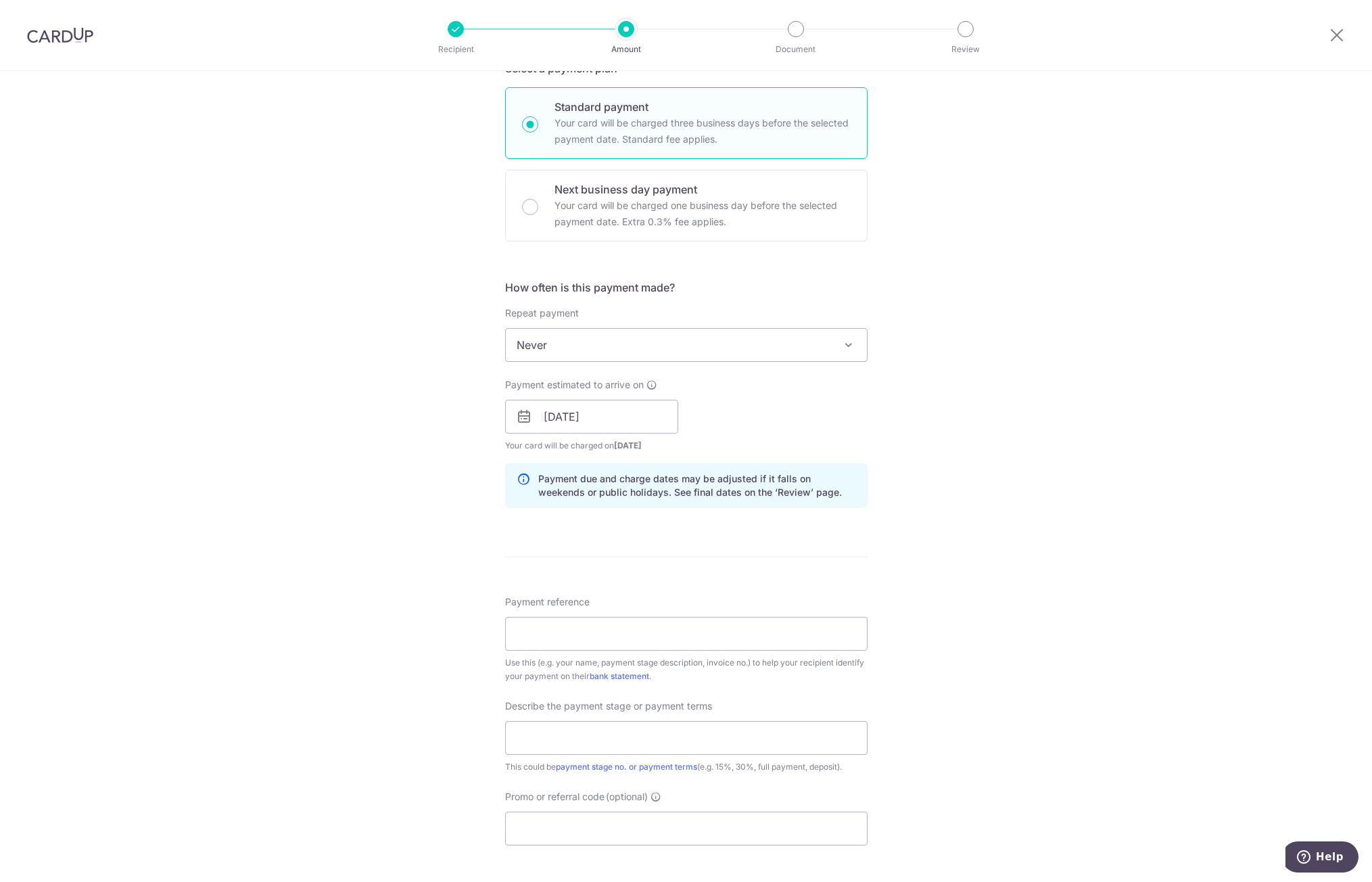
scroll to position [338, 0]
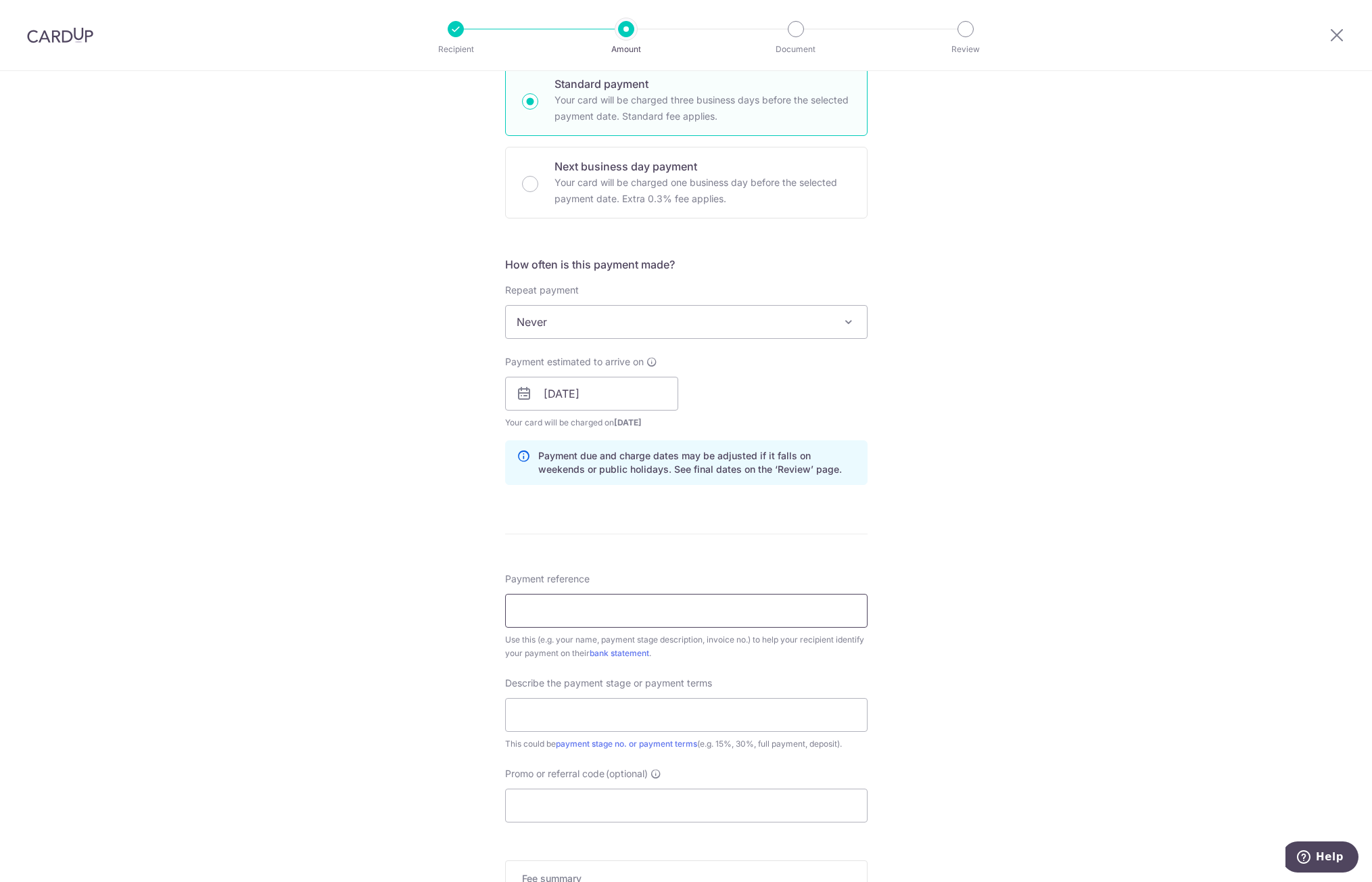
click at [542, 616] on input "Payment reference" at bounding box center [686, 611] width 363 height 34
paste input "INV-IA251001"
type input "INV-IA251001"
click at [555, 712] on input "text" at bounding box center [686, 715] width 363 height 34
type input "10% deposit"
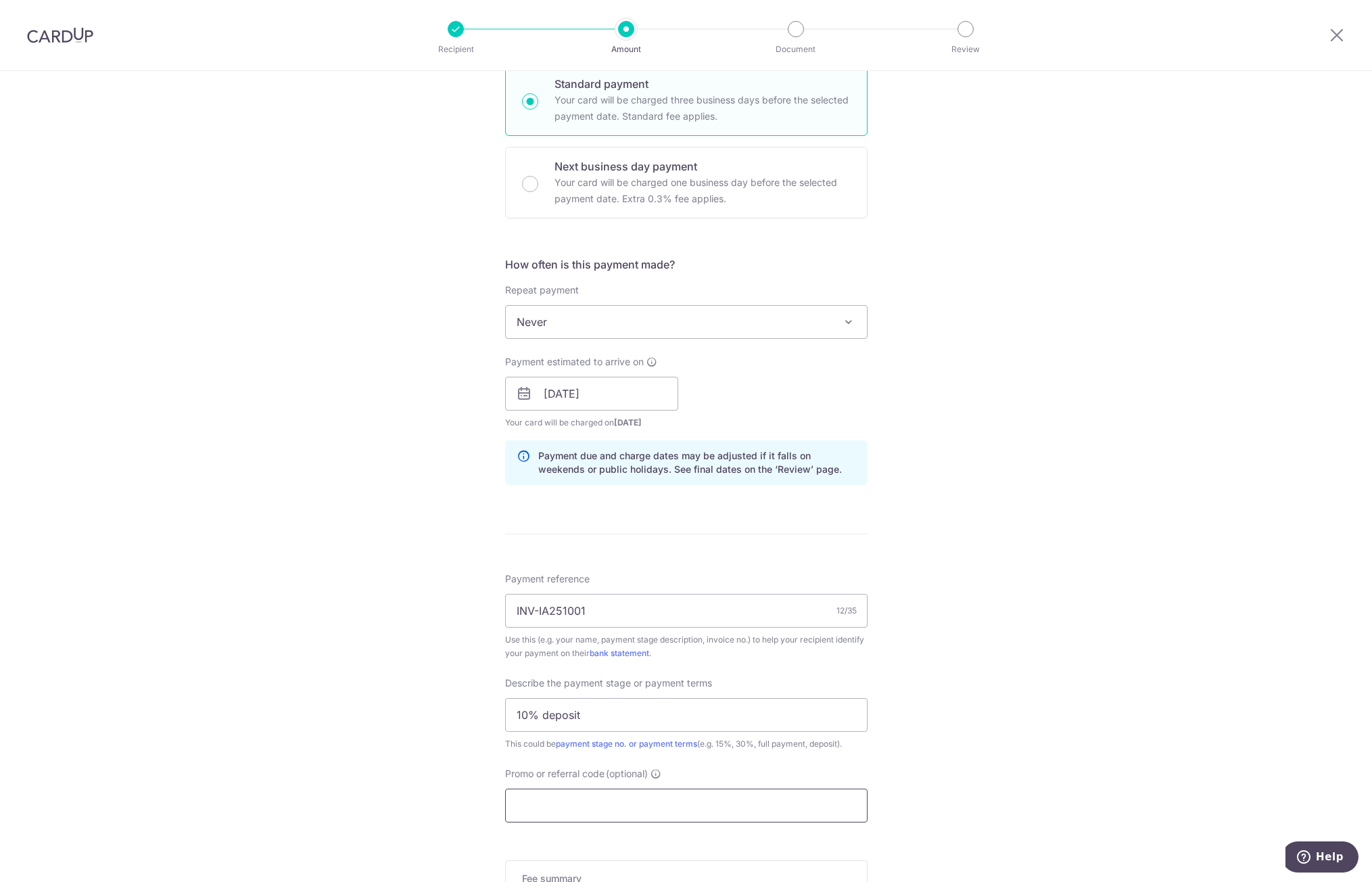
drag, startPoint x: 604, startPoint y: 806, endPoint x: 607, endPoint y: 793, distance: 13.3
click at [604, 806] on input "Promo or referral code (optional)" at bounding box center [686, 806] width 363 height 34
paste input "RENO25ONE"
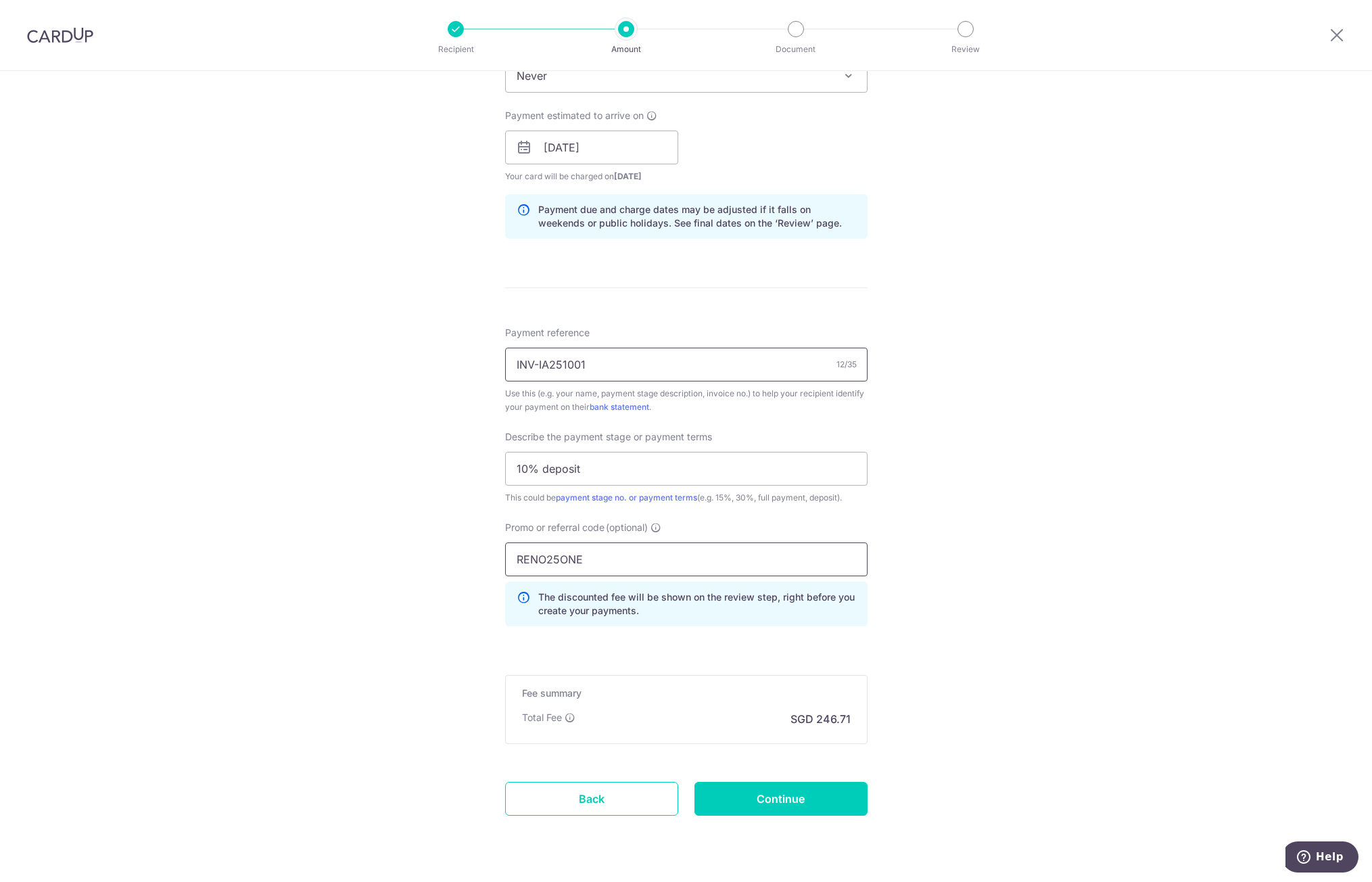
scroll to position [609, 0]
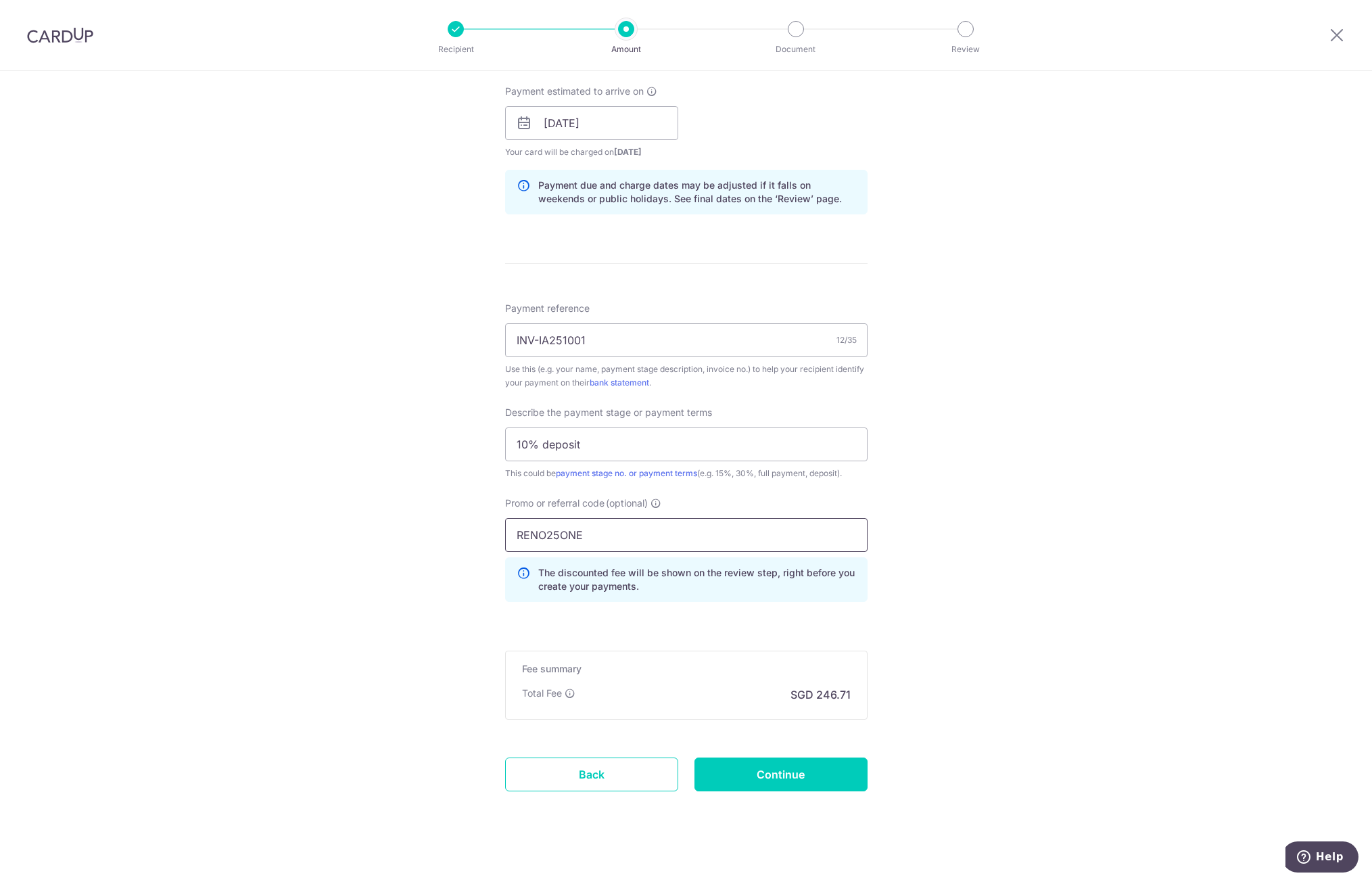
type input "RENO25ONE"
click at [877, 628] on div "Tell us more about your payment Enter payment amount SGD 9,488.80 9488.80 Recip…" at bounding box center [686, 178] width 1372 height 1431
click at [803, 786] on input "Continue" at bounding box center [781, 774] width 173 height 34
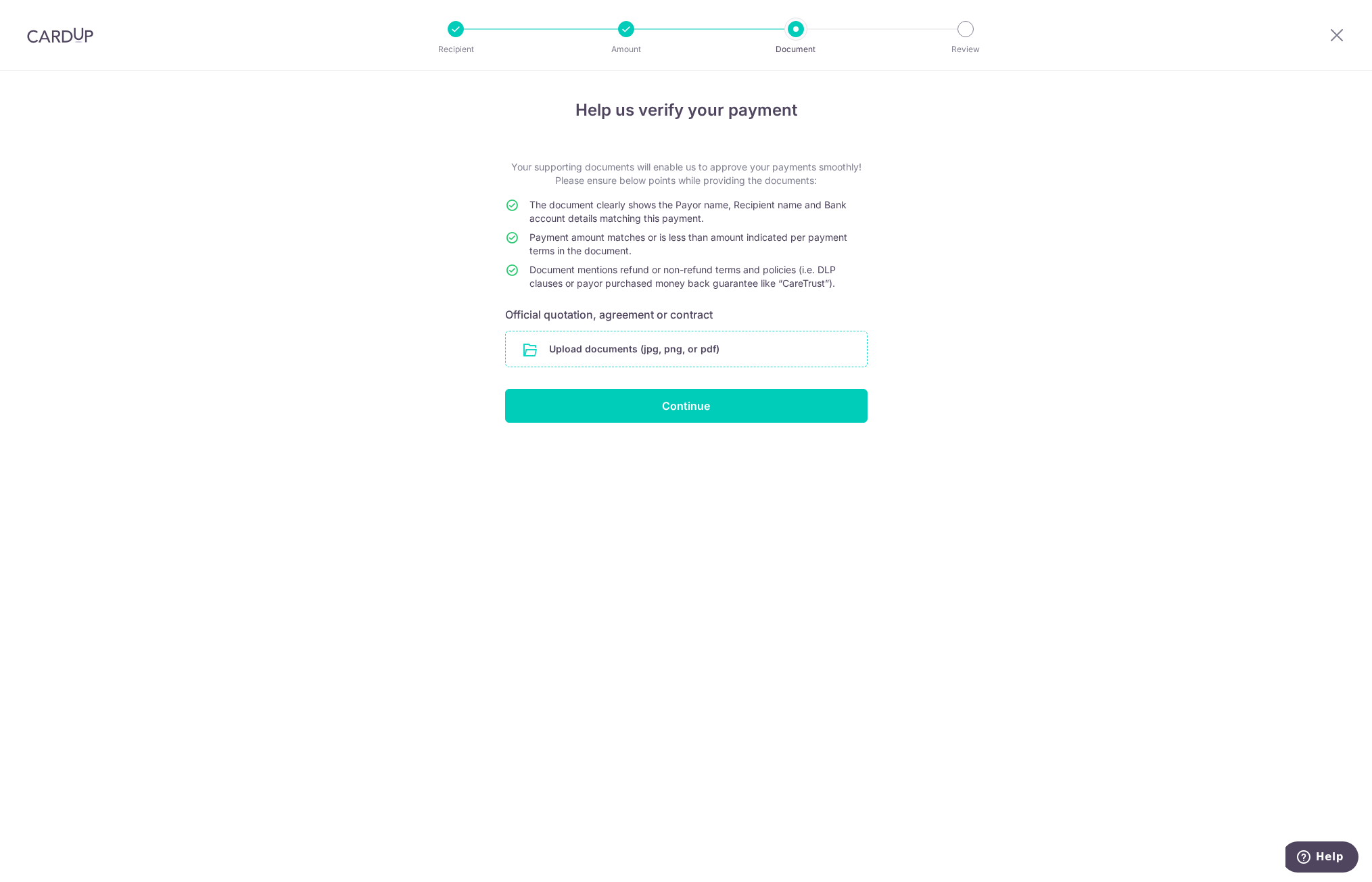
click at [597, 358] on input "file" at bounding box center [686, 349] width 361 height 35
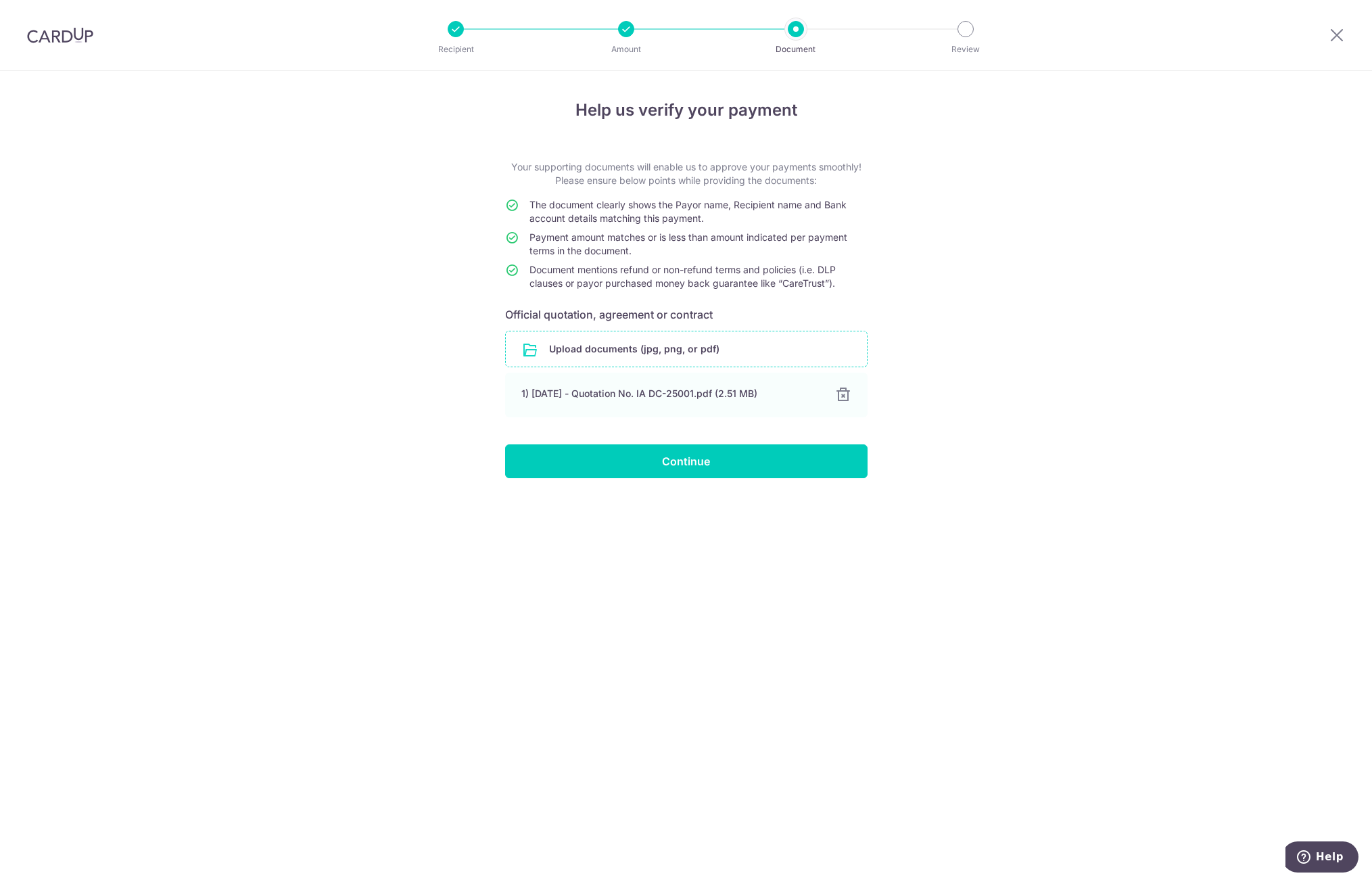
click at [642, 357] on input "file" at bounding box center [686, 349] width 361 height 35
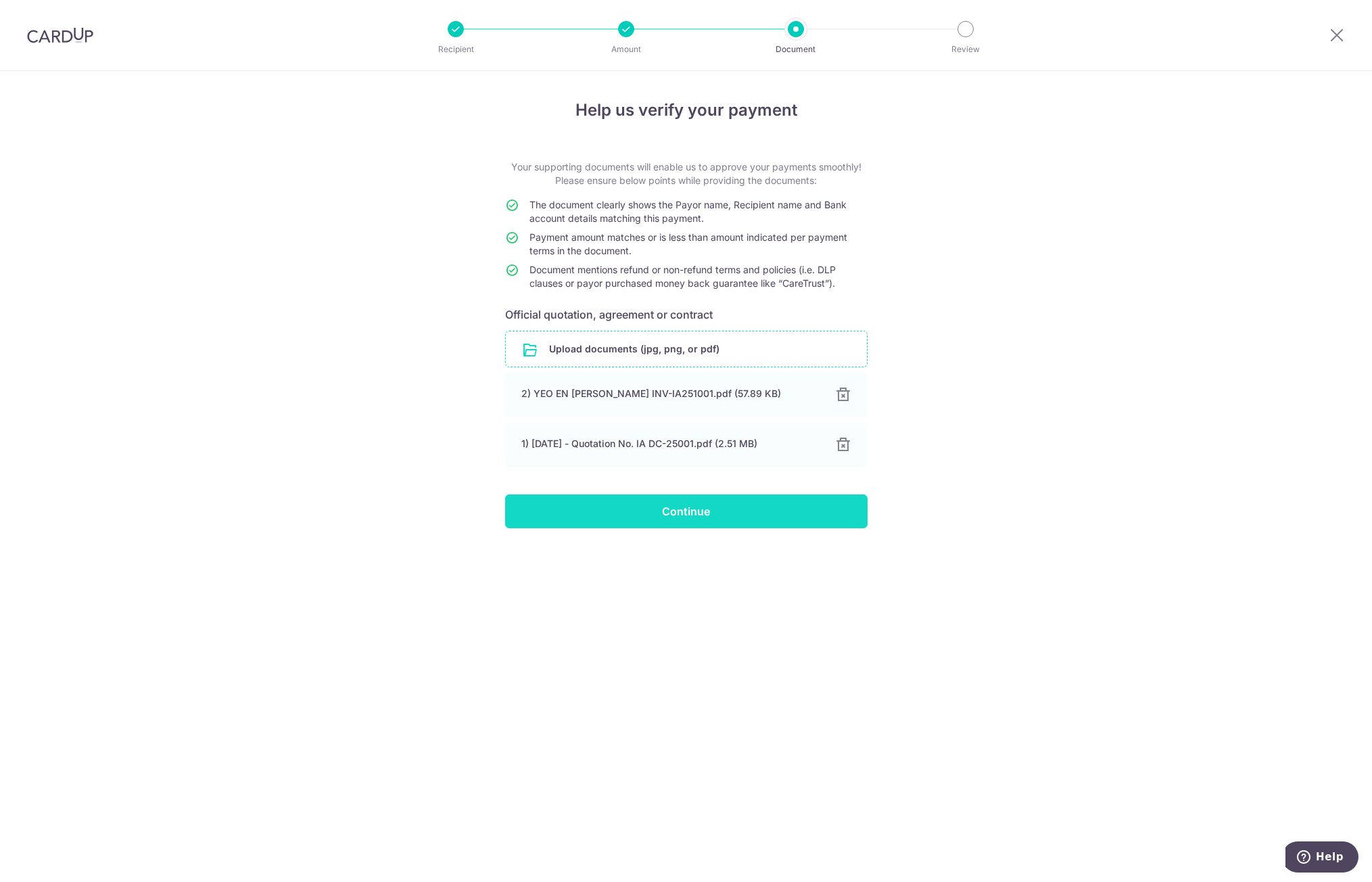
click at [649, 507] on input "Continue" at bounding box center [686, 511] width 363 height 34
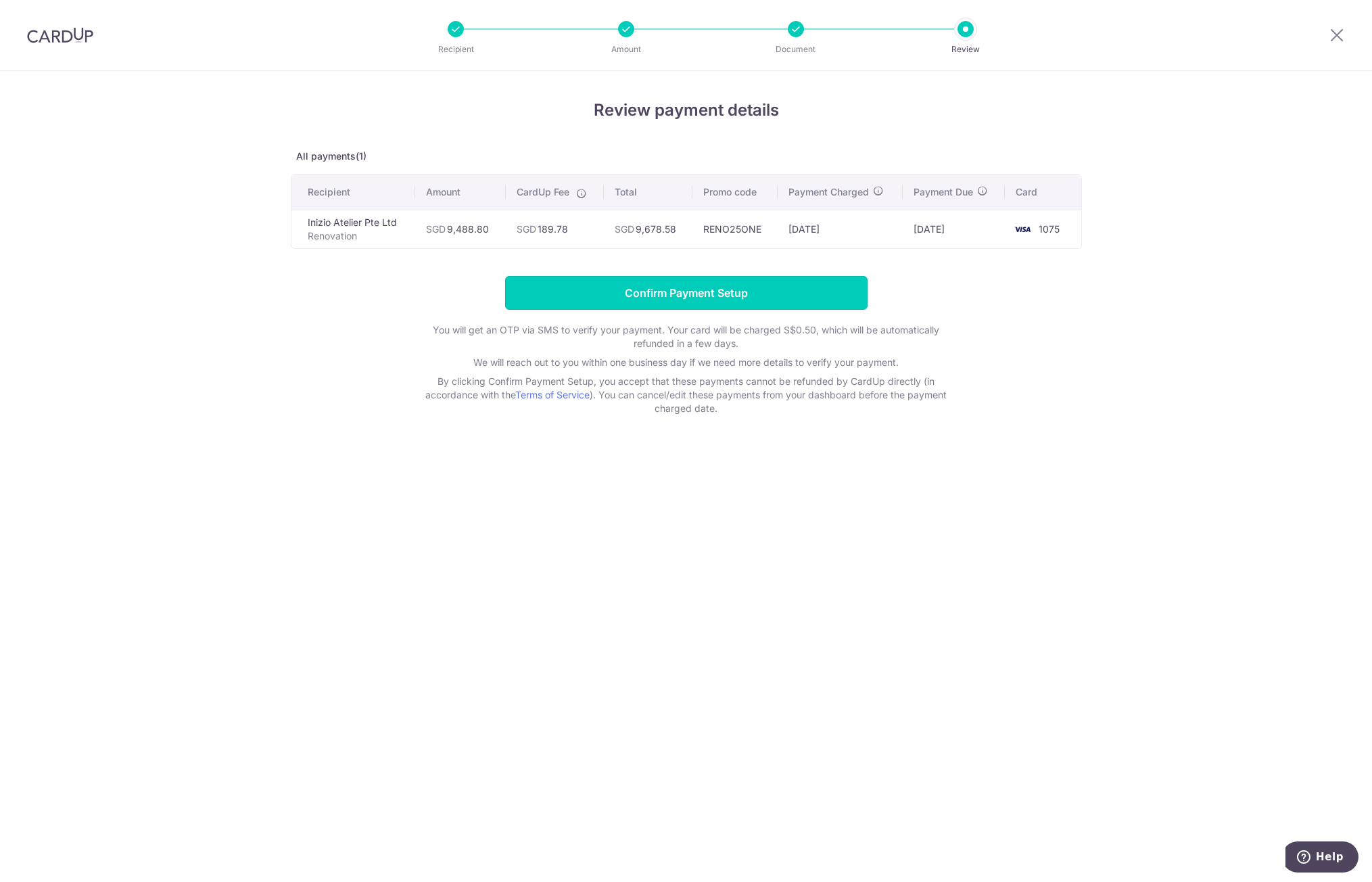
click at [653, 285] on input "Confirm Payment Setup" at bounding box center [686, 293] width 363 height 34
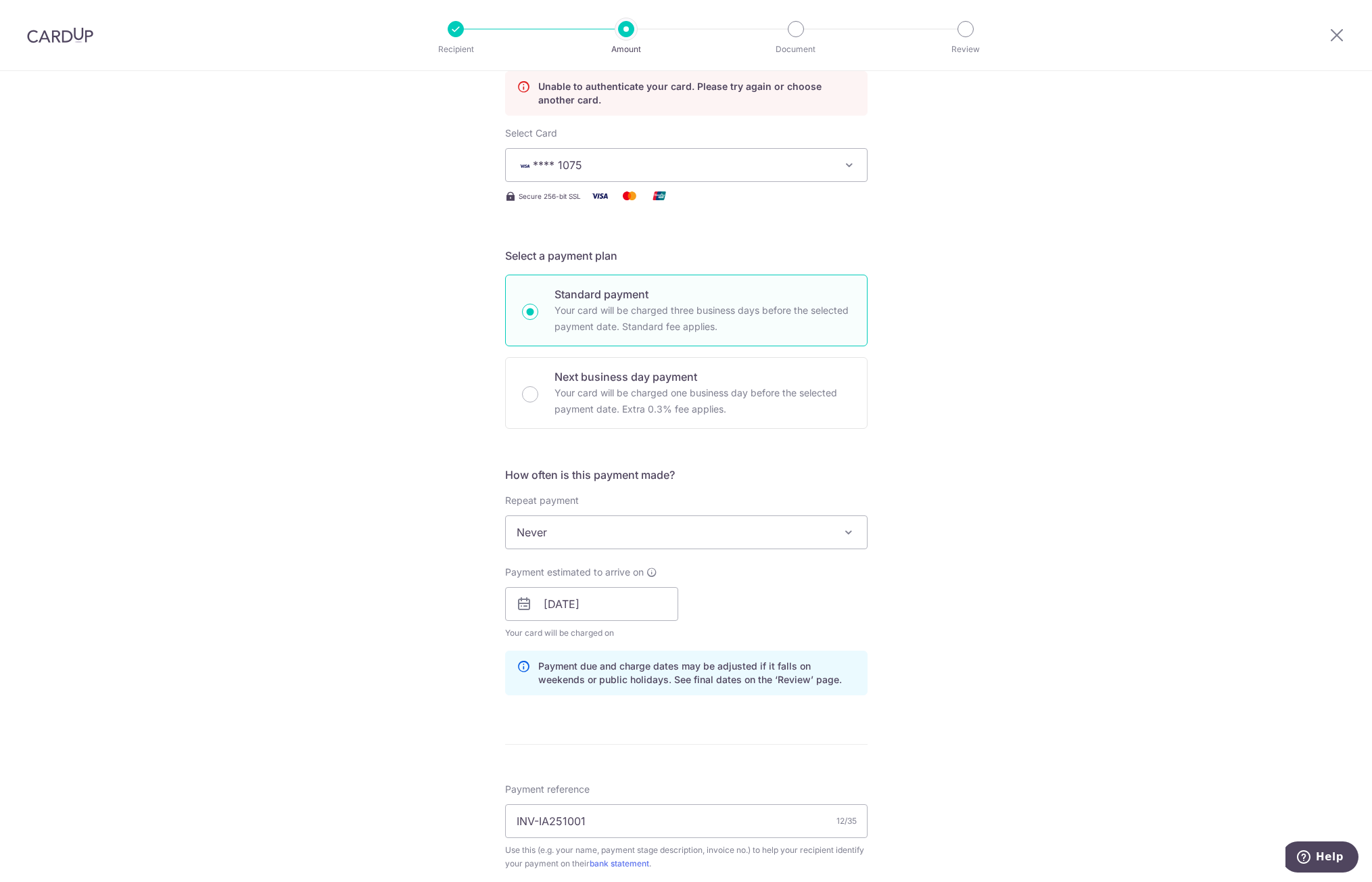
click at [829, 172] on button "**** 1075" at bounding box center [686, 165] width 363 height 34
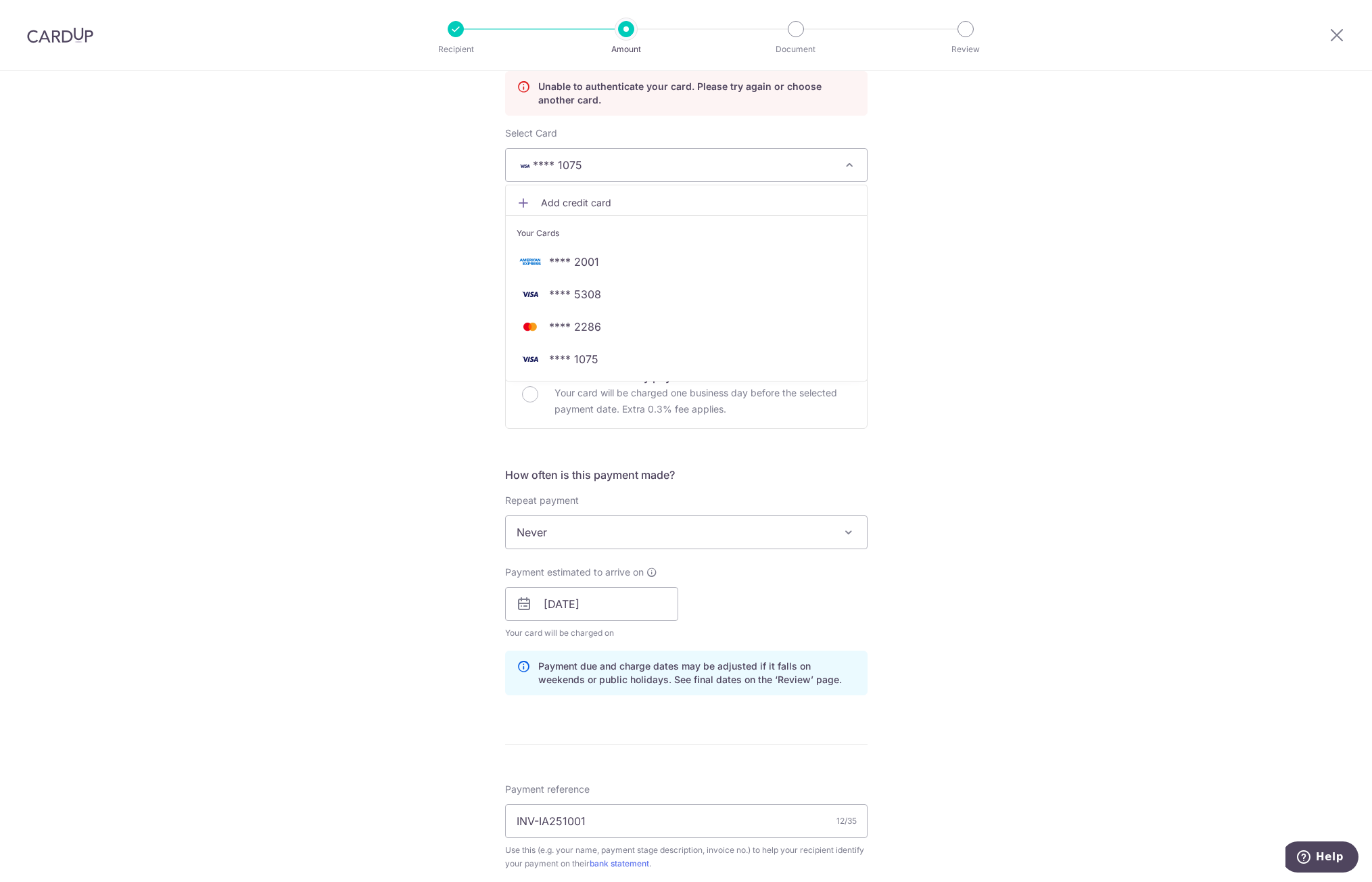
click at [943, 203] on div "Tell us more about your payment Enter payment amount SGD 9,488.80 9488.80 Unabl…" at bounding box center [686, 631] width 1372 height 1486
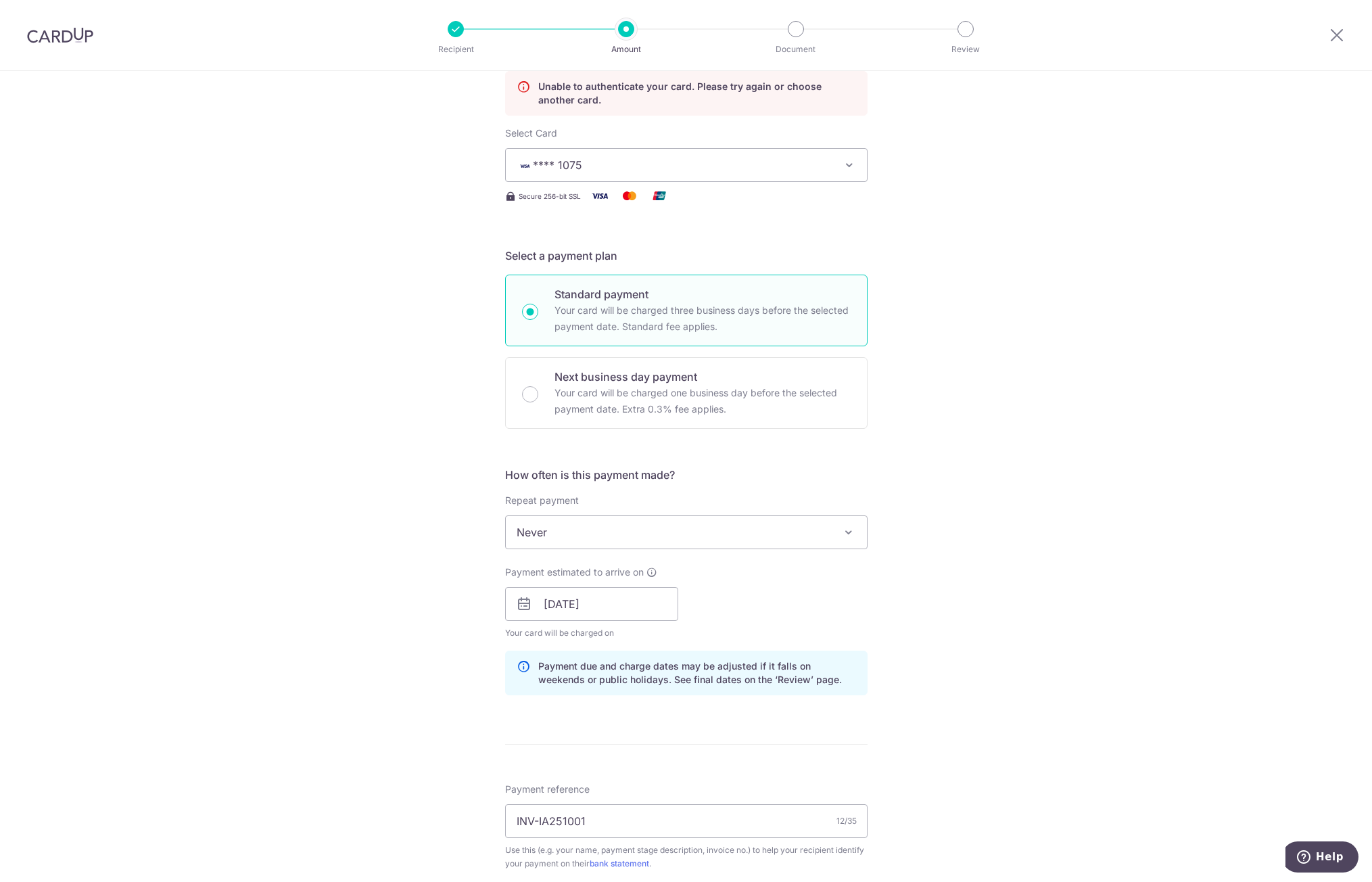
click at [672, 539] on span "Never" at bounding box center [686, 532] width 361 height 33
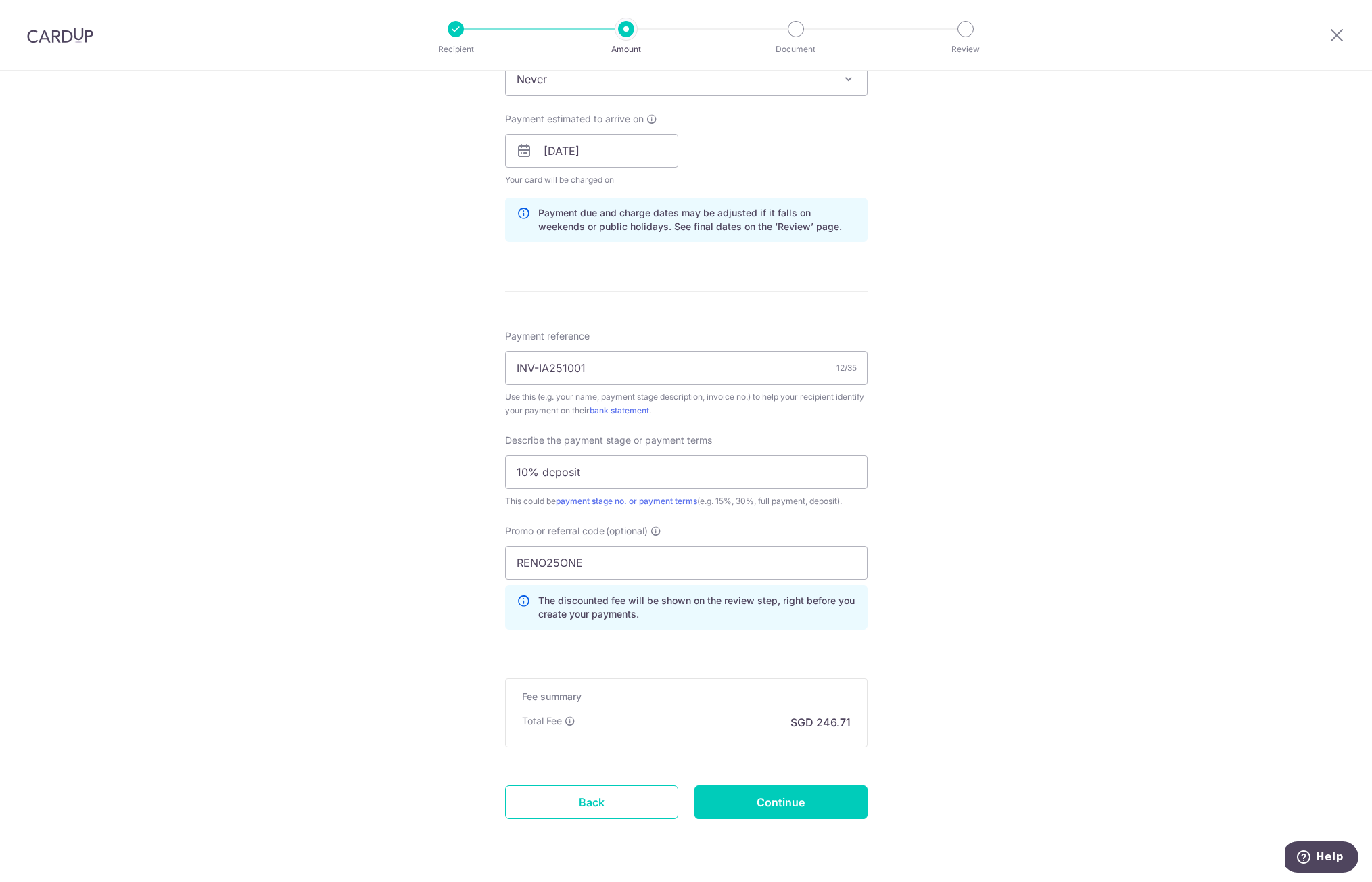
scroll to position [657, 0]
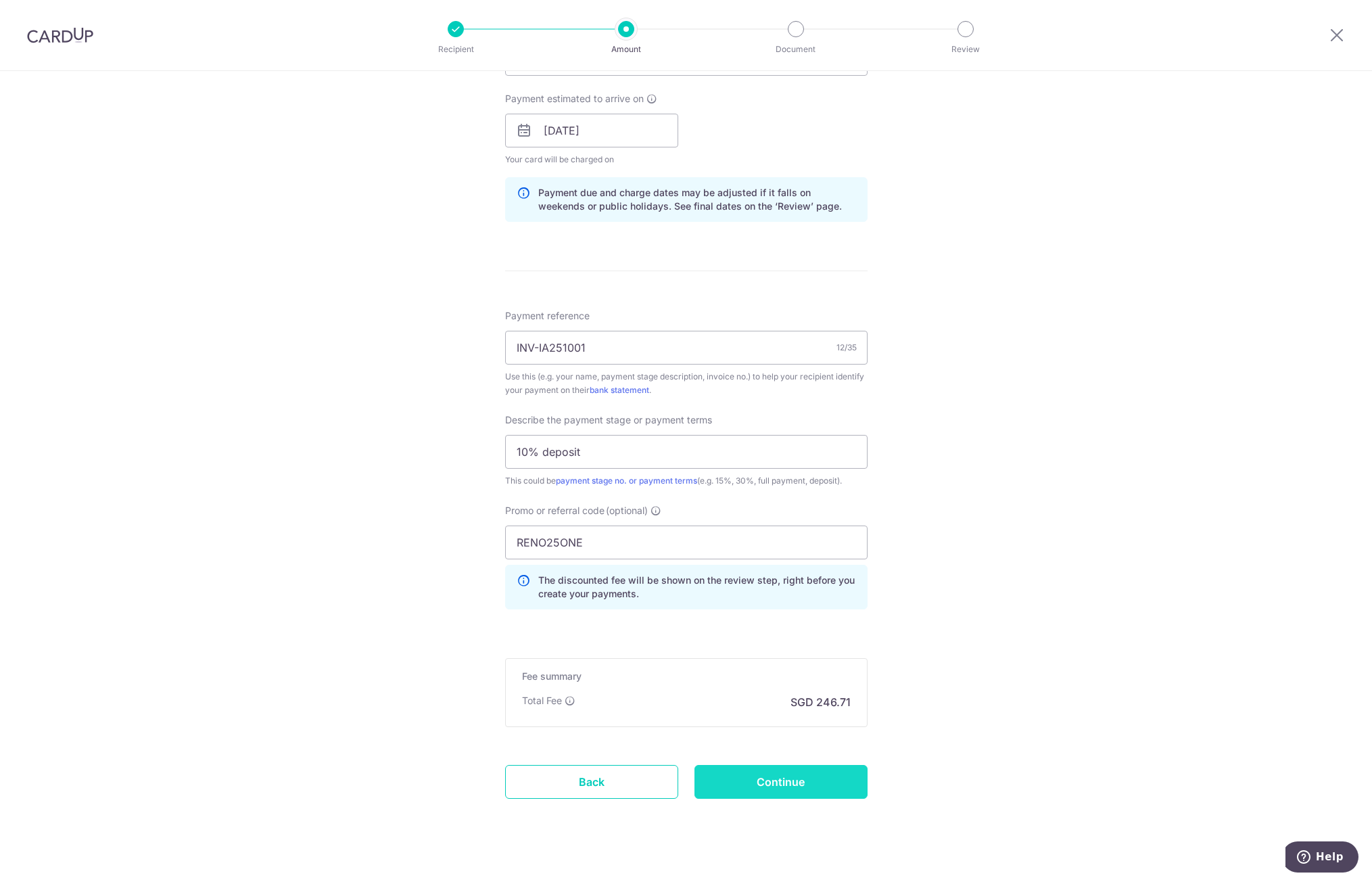
click at [787, 786] on input "Continue" at bounding box center [781, 782] width 173 height 34
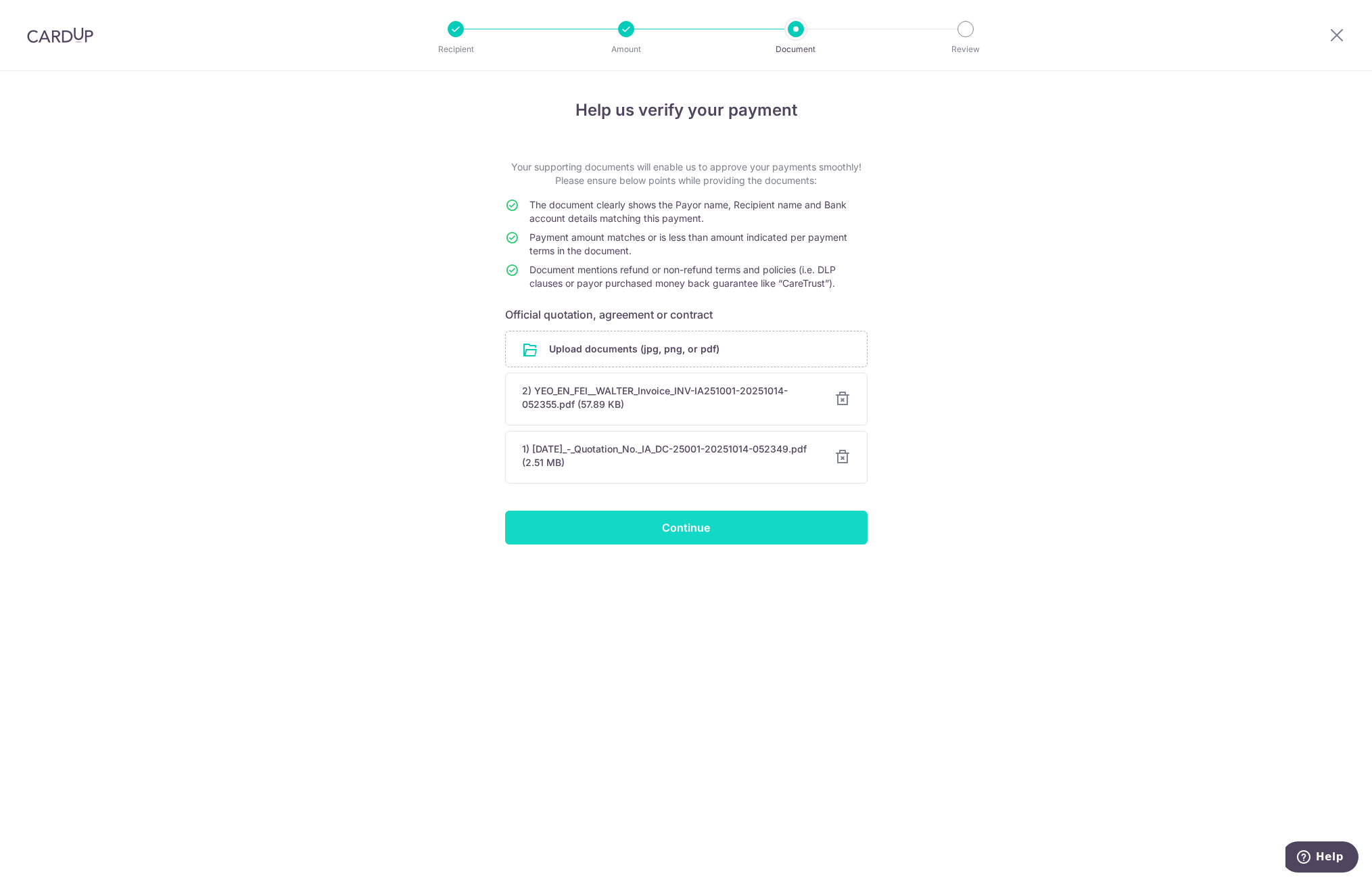
click at [737, 529] on input "Continue" at bounding box center [686, 527] width 363 height 34
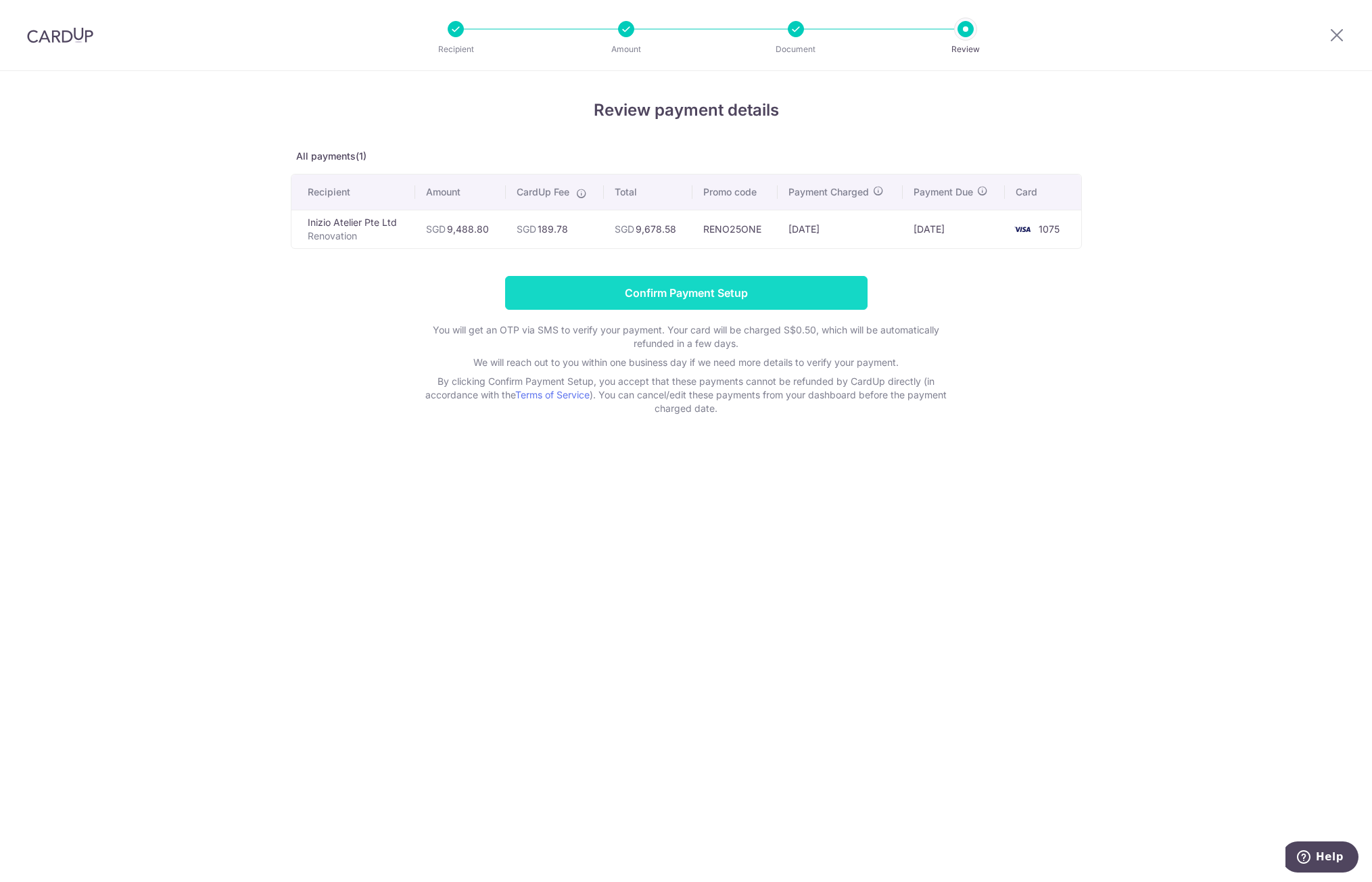
click at [698, 287] on input "Confirm Payment Setup" at bounding box center [686, 293] width 363 height 34
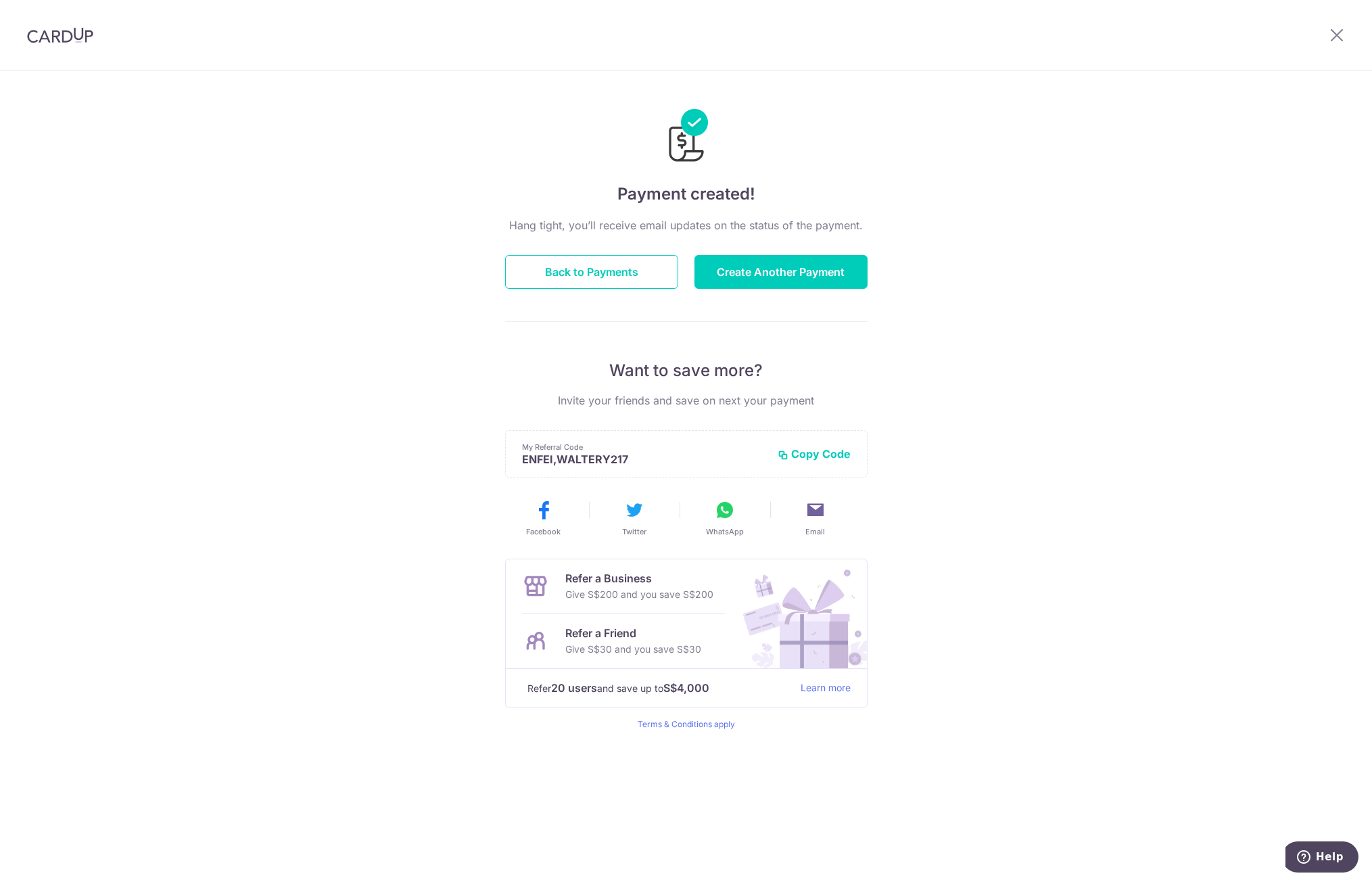
click at [807, 500] on icon at bounding box center [815, 509] width 22 height 22
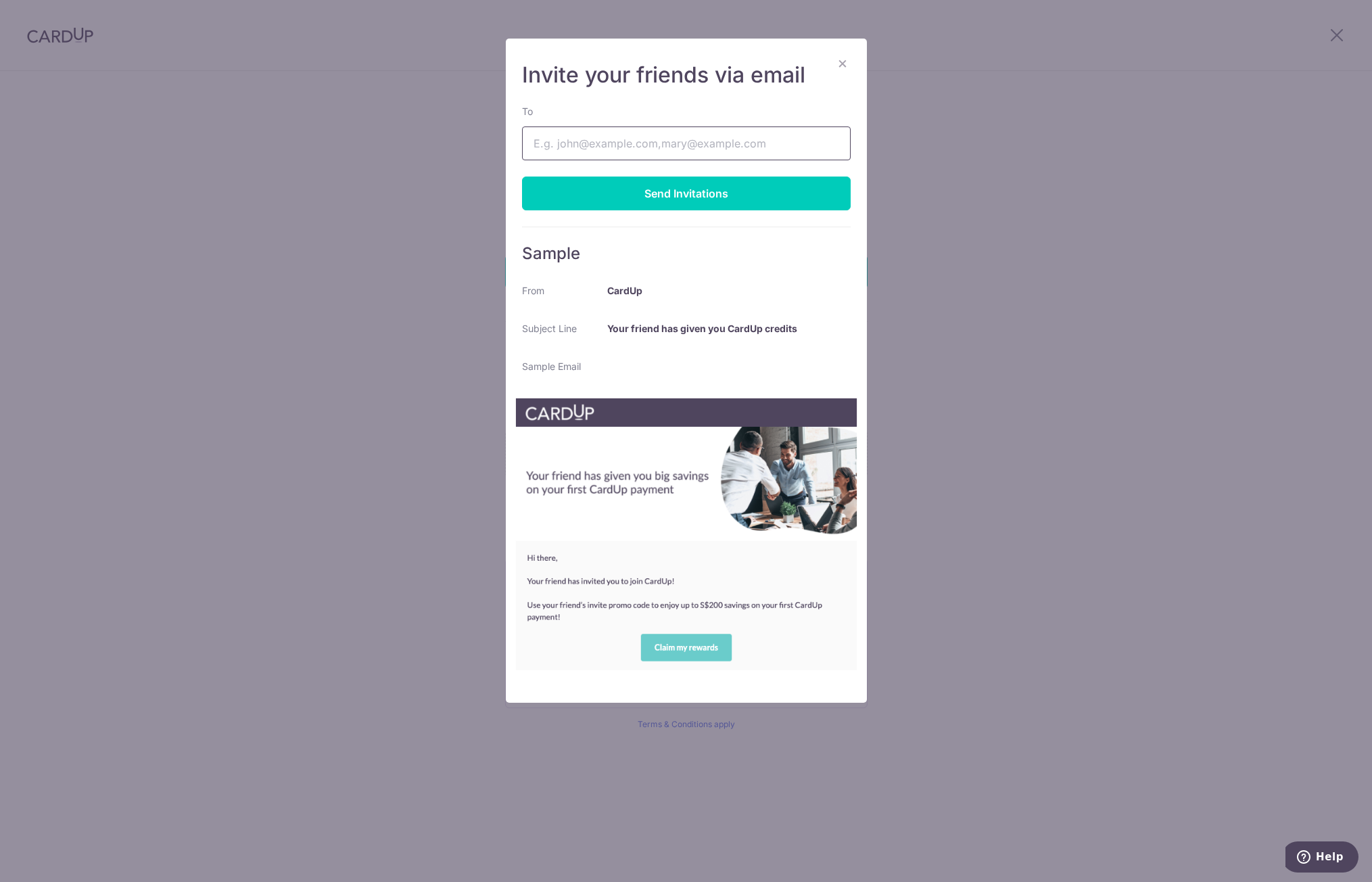
click at [648, 147] on input "To" at bounding box center [687, 143] width 329 height 34
click at [592, 139] on input "To" at bounding box center [687, 143] width 329 height 34
paste input "[EMAIL_ADDRESS][DOMAIN_NAME]"
type input "[EMAIL_ADDRESS][DOMAIN_NAME]"
click at [613, 188] on div "Send Invitations" at bounding box center [687, 193] width 329 height 34
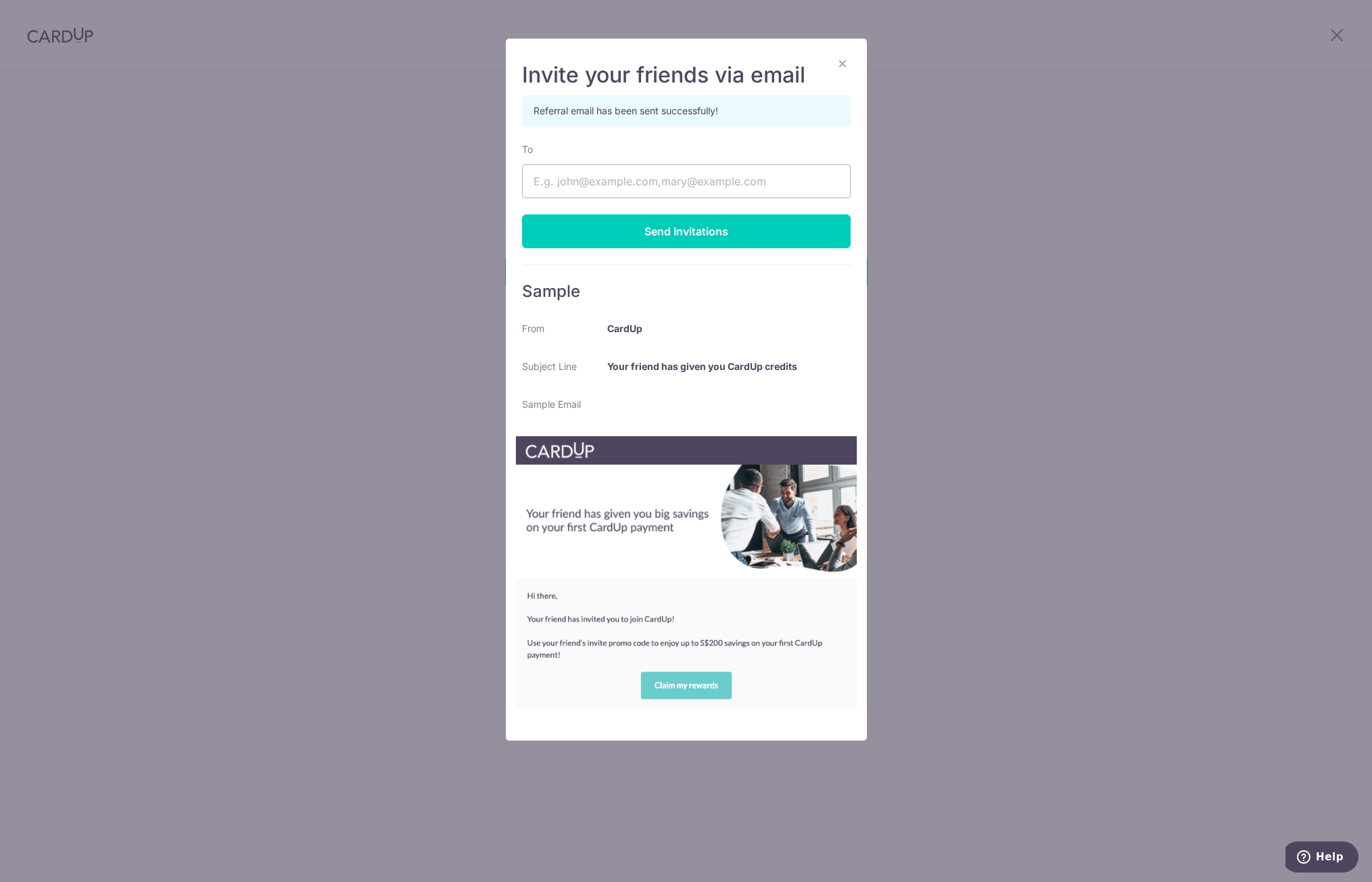
click at [844, 62] on button "×" at bounding box center [842, 62] width 16 height 16
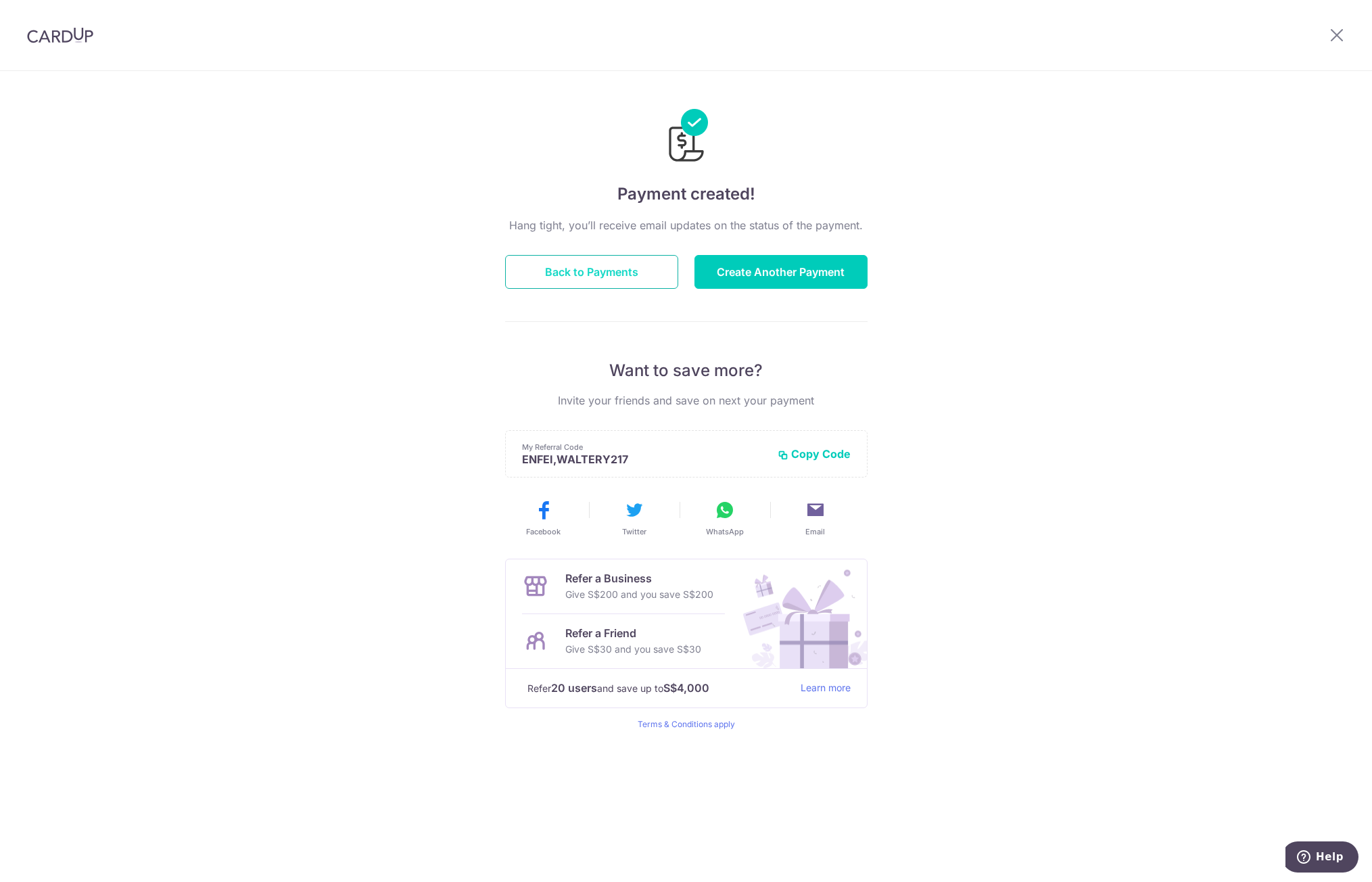
click at [658, 268] on button "Back to Payments" at bounding box center [592, 272] width 173 height 34
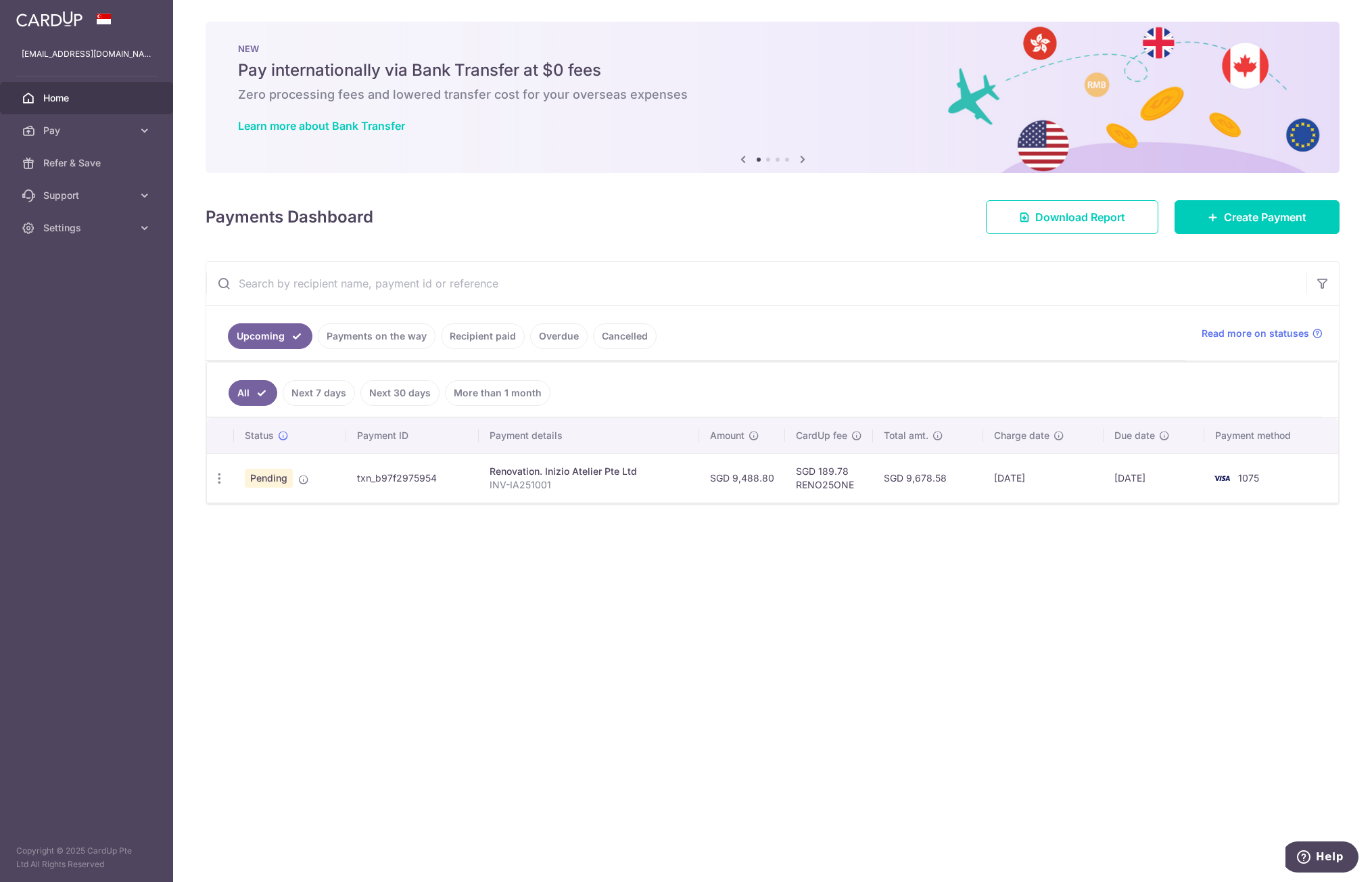
click at [1054, 482] on td "[DATE]" at bounding box center [1044, 477] width 121 height 49
click at [921, 484] on td "SGD 9,678.58" at bounding box center [928, 477] width 110 height 49
click at [212, 480] on div "Update payment Cancel payment" at bounding box center [219, 479] width 25 height 25
click at [214, 479] on icon "button" at bounding box center [219, 479] width 14 height 14
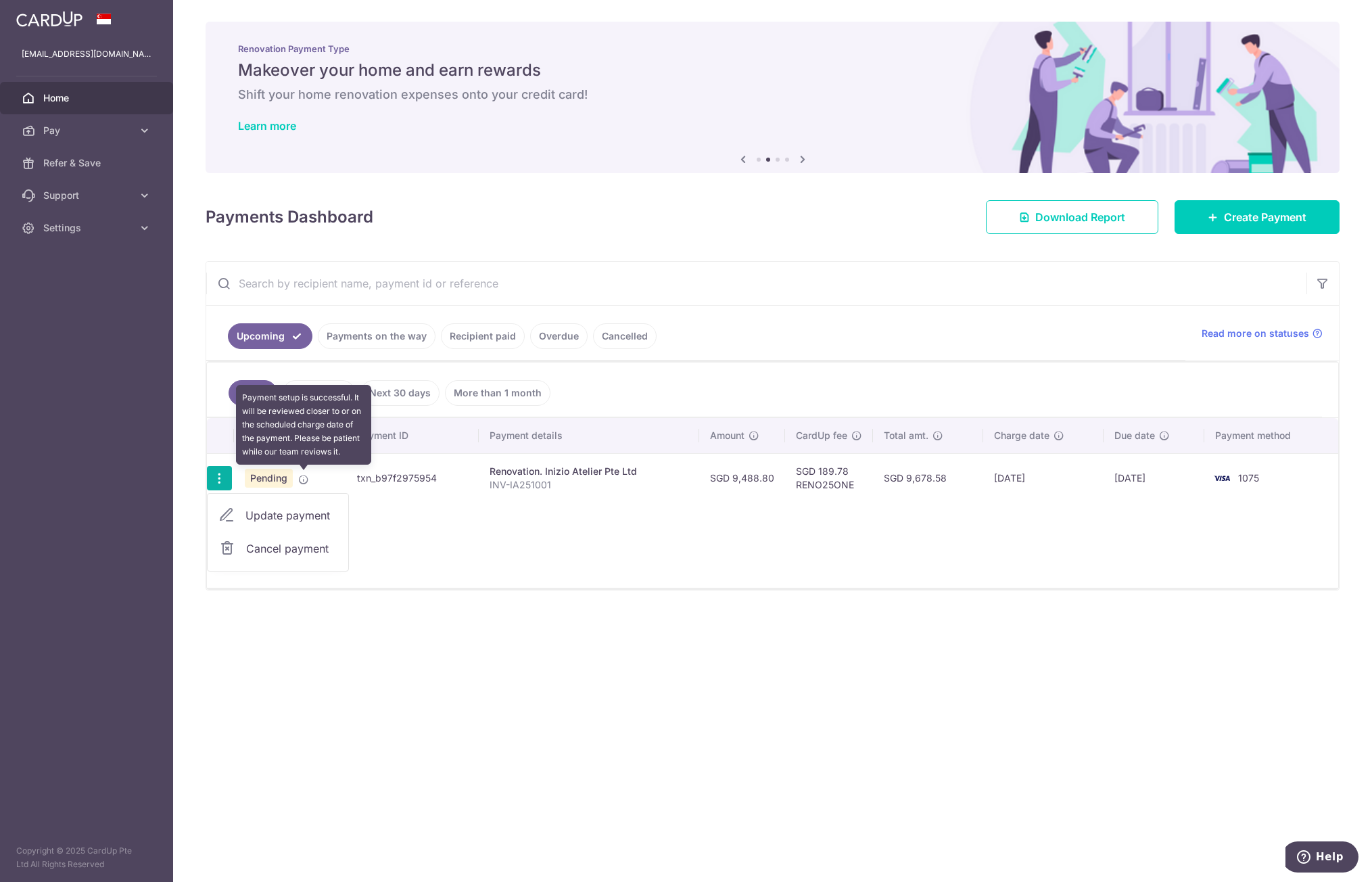
click at [300, 478] on icon at bounding box center [304, 480] width 11 height 11
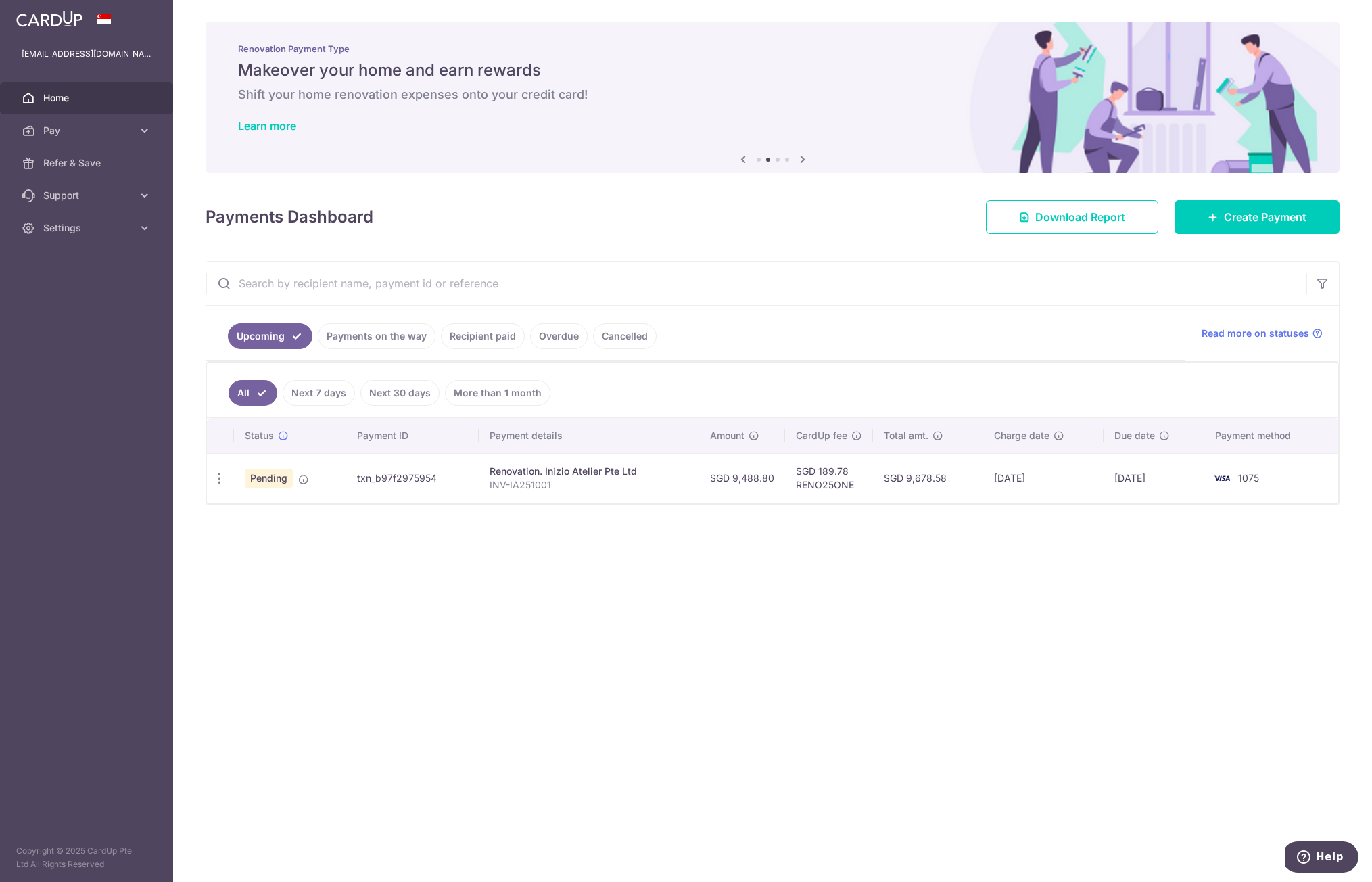
click at [497, 570] on div "× Pause Schedule Pause all future payments in this series Pause just this one p…" at bounding box center [773, 441] width 1199 height 882
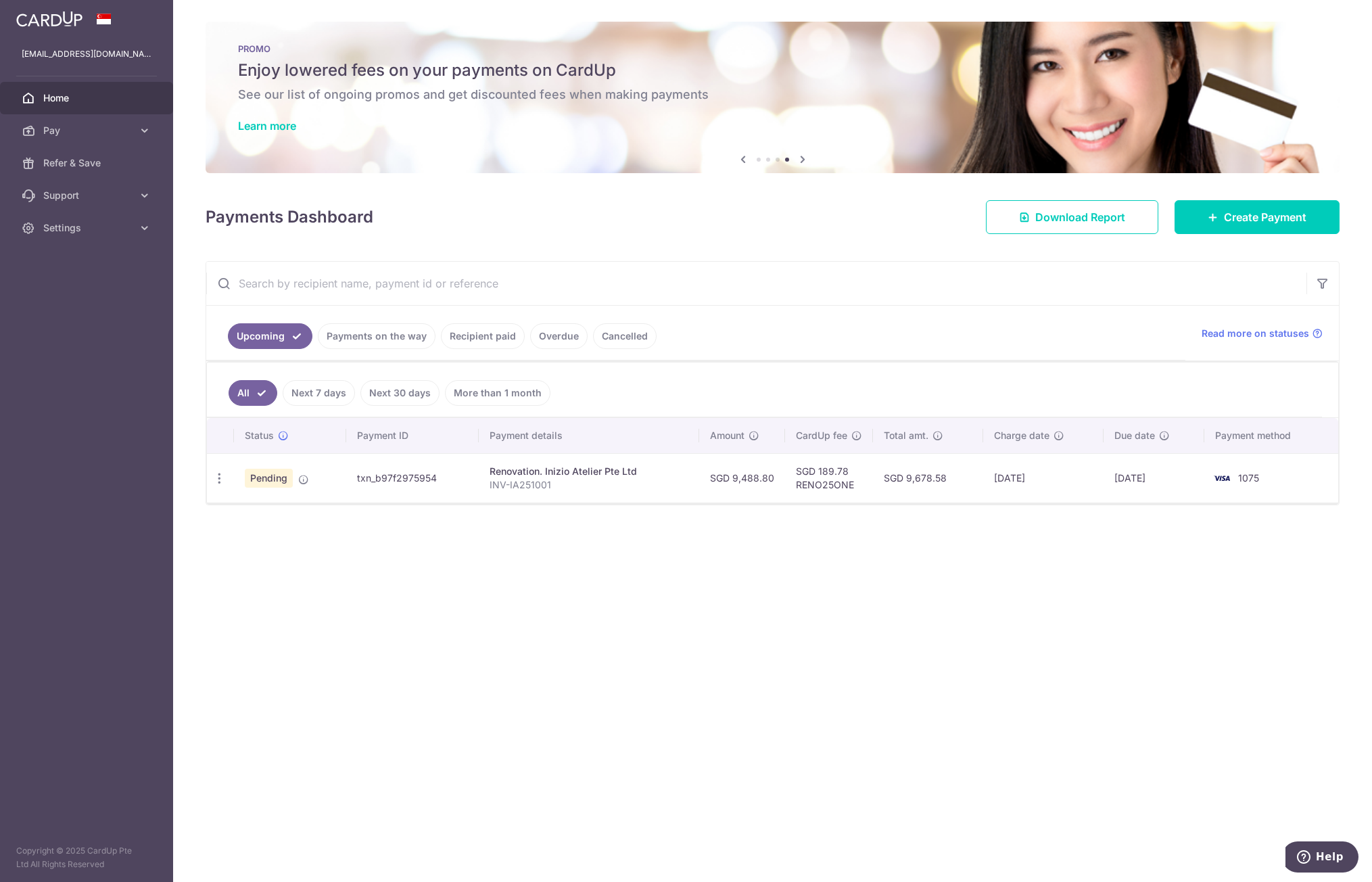
click at [356, 342] on link "Payments on the way" at bounding box center [377, 336] width 118 height 26
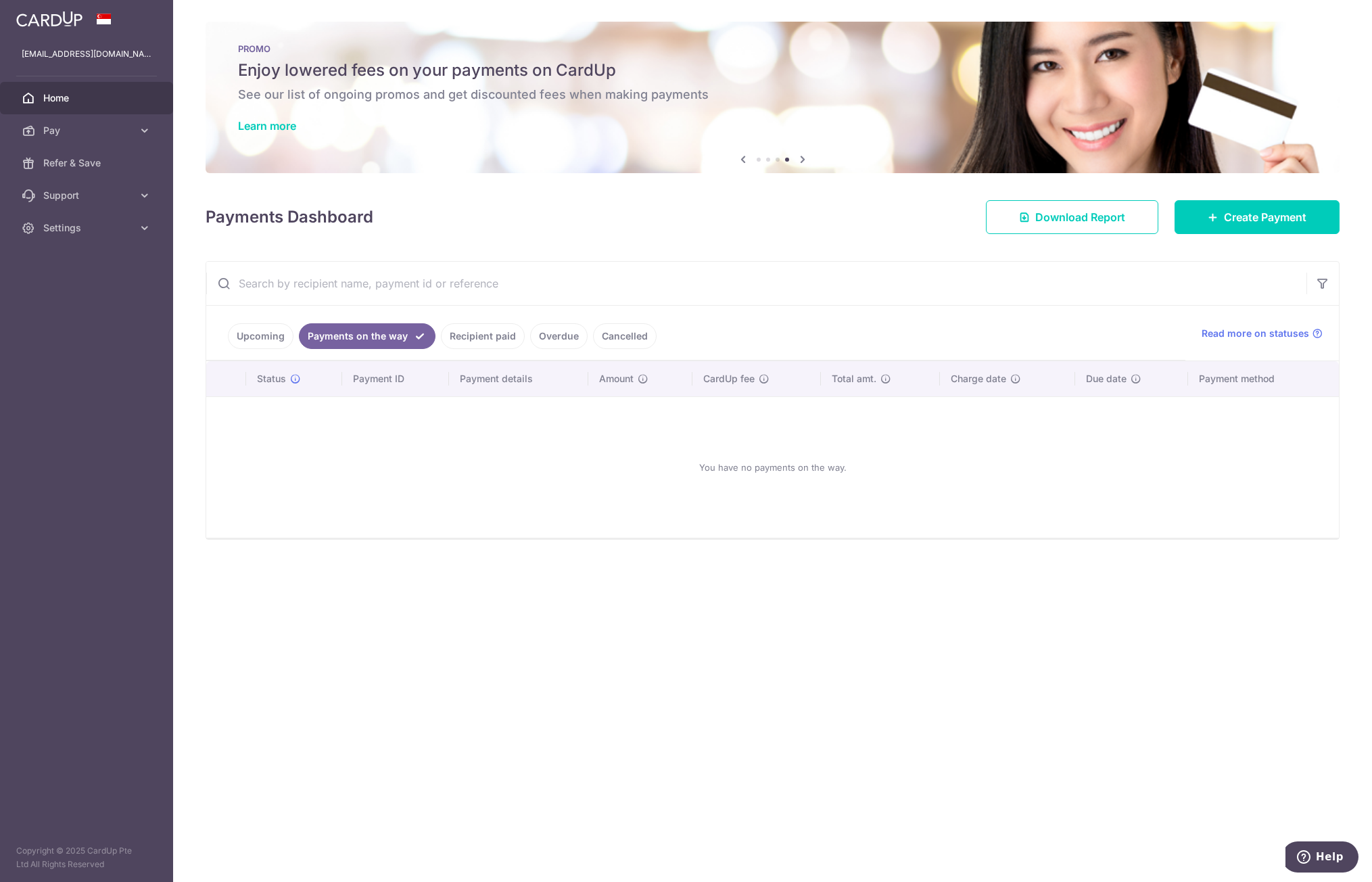
click at [456, 341] on link "Recipient paid" at bounding box center [483, 336] width 84 height 26
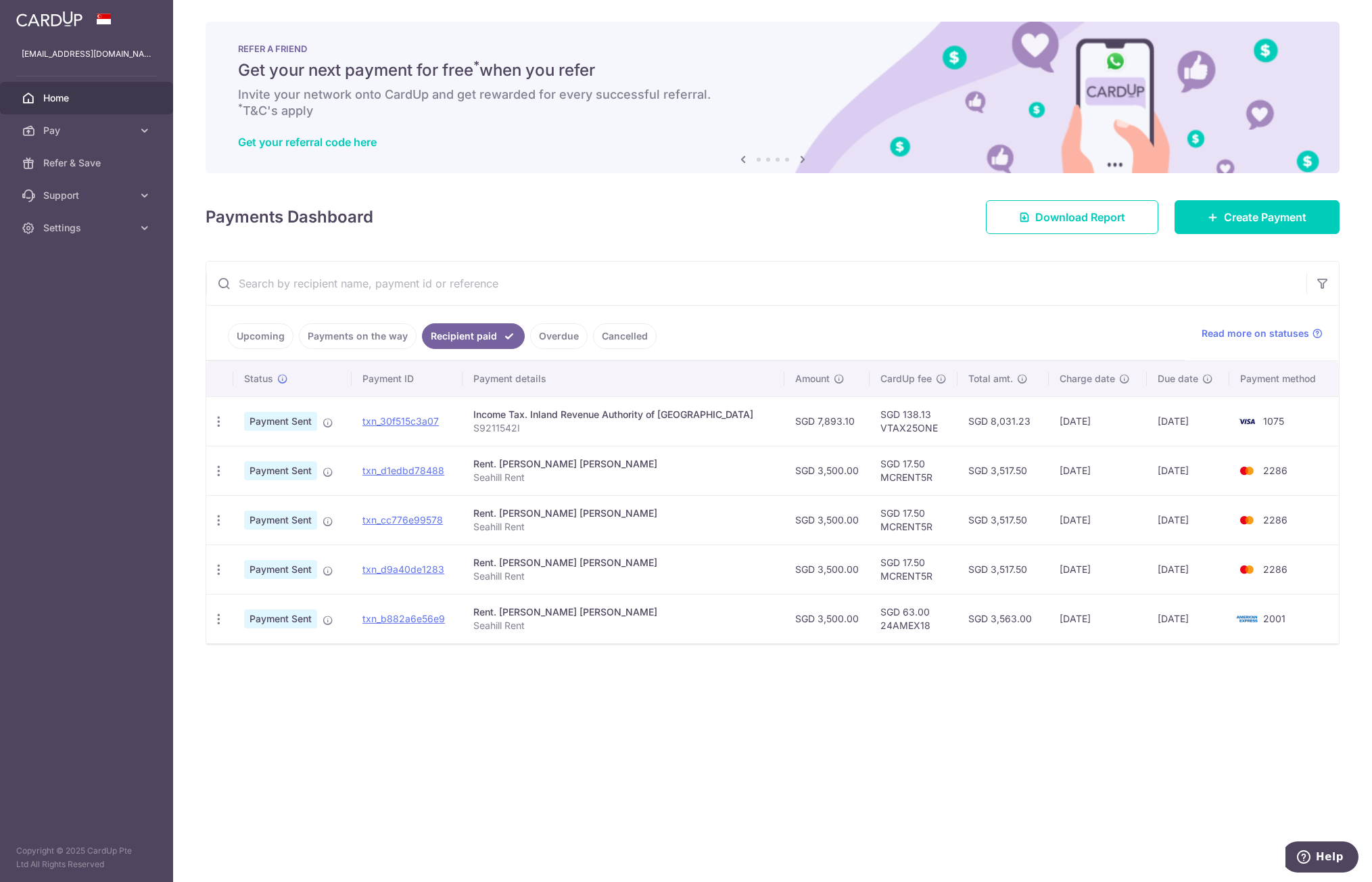
click at [533, 340] on link "Overdue" at bounding box center [558, 336] width 58 height 26
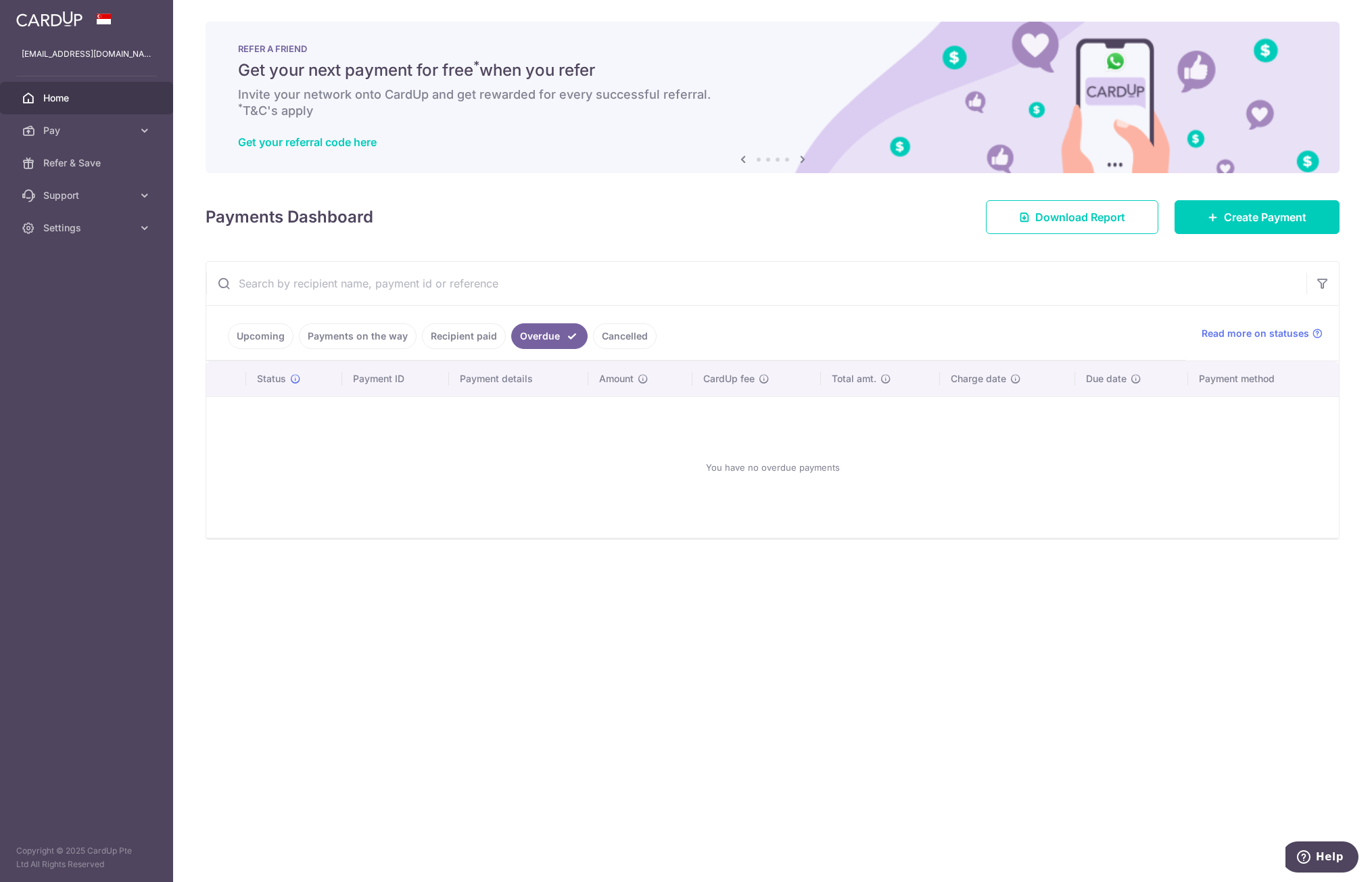
click at [468, 341] on link "Recipient paid" at bounding box center [463, 336] width 84 height 26
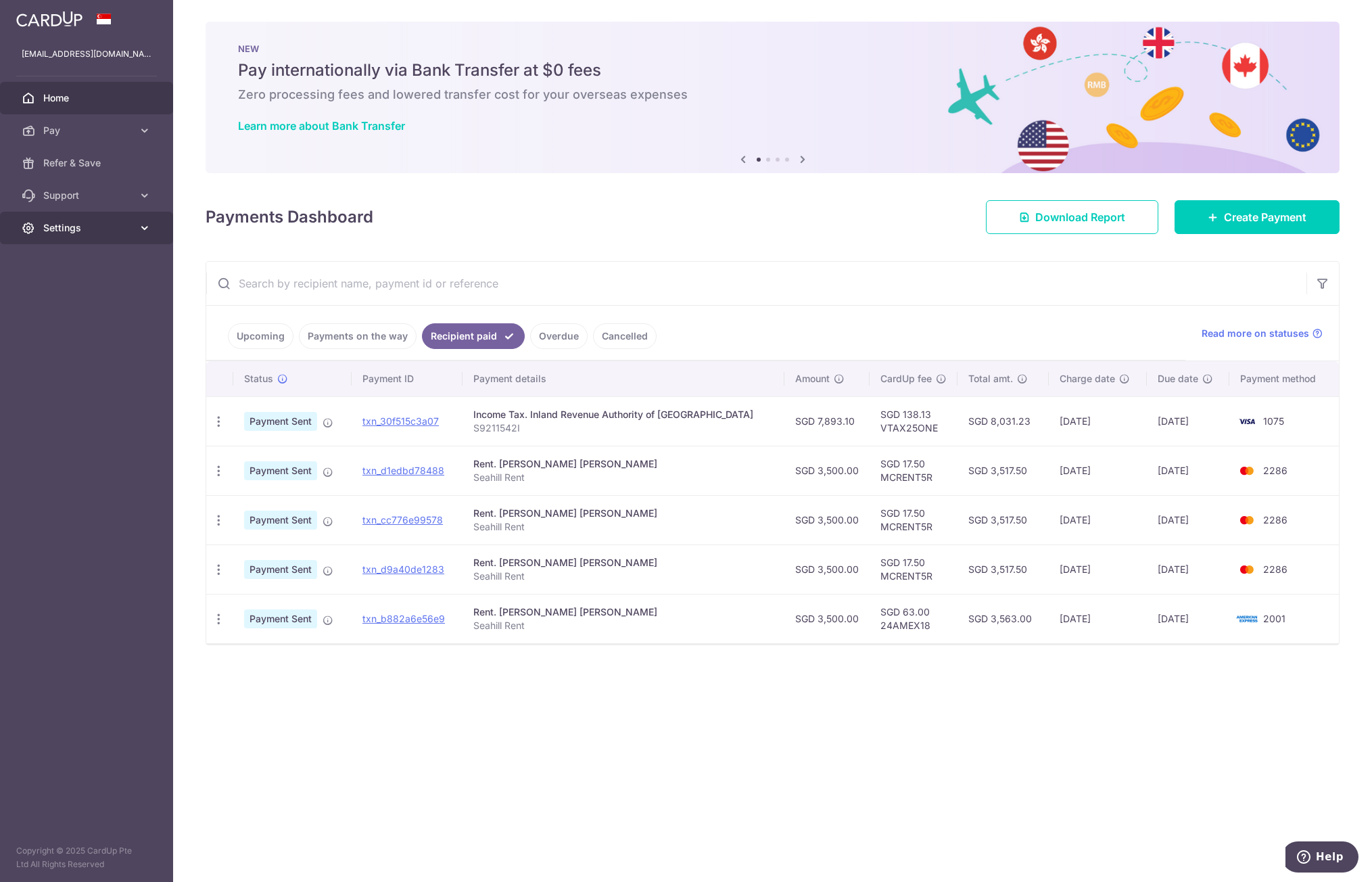
click at [107, 226] on span "Settings" at bounding box center [87, 228] width 89 height 13
click at [65, 293] on span "Logout" at bounding box center [87, 292] width 89 height 13
